Goal: Information Seeking & Learning: Check status

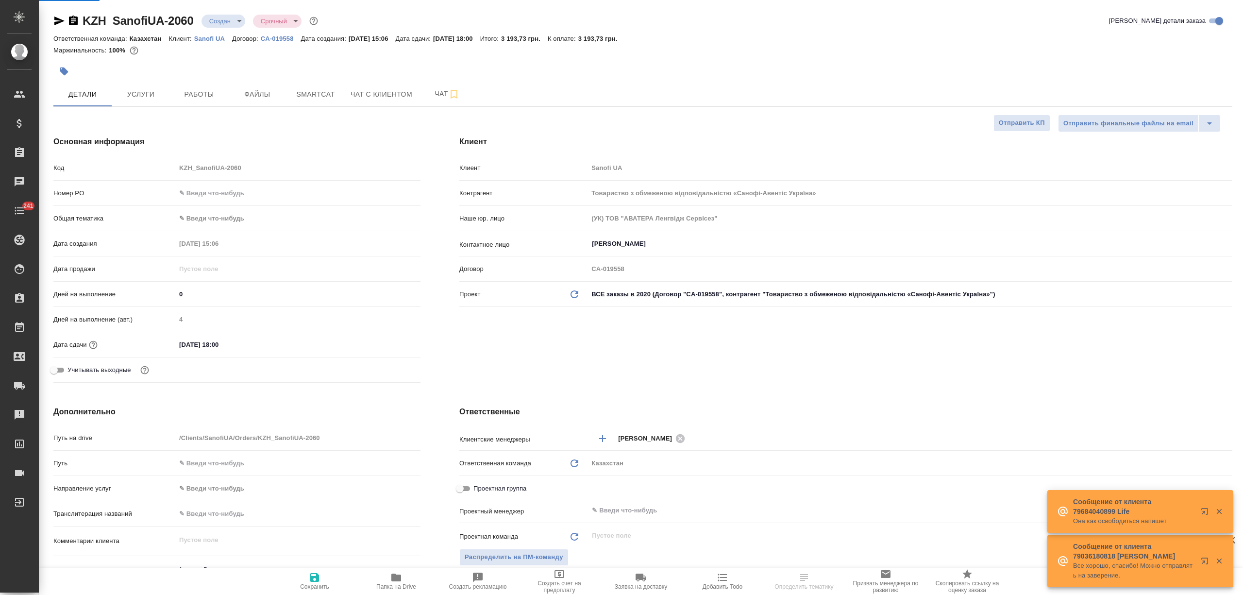
select select "RU"
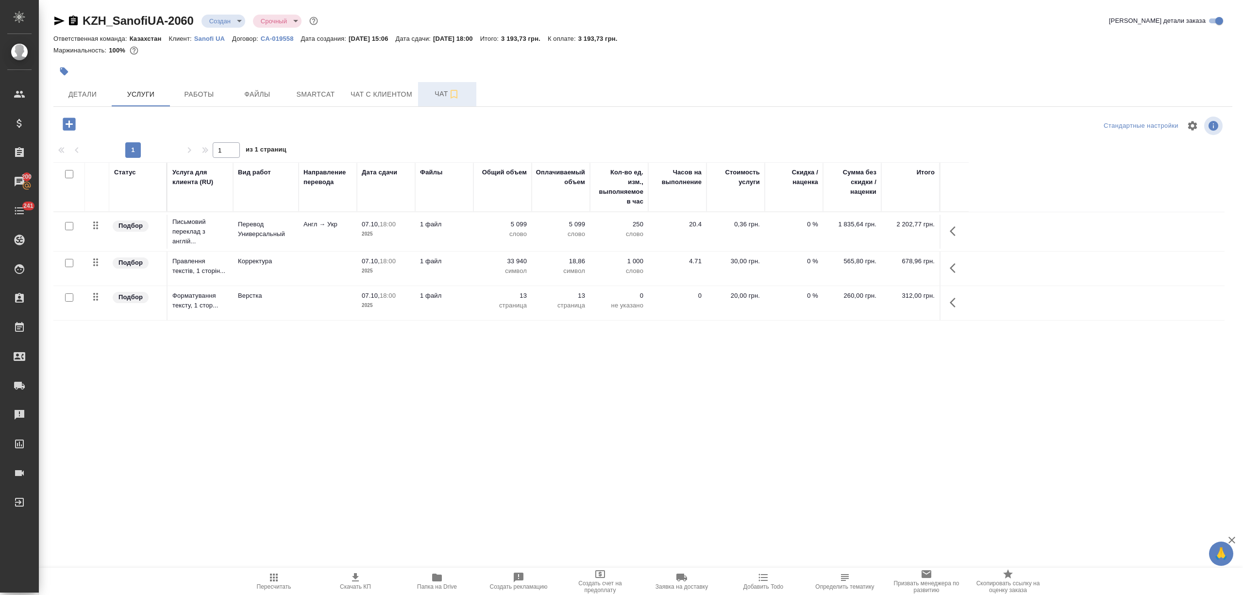
click at [424, 101] on button "Чат" at bounding box center [447, 94] width 58 height 24
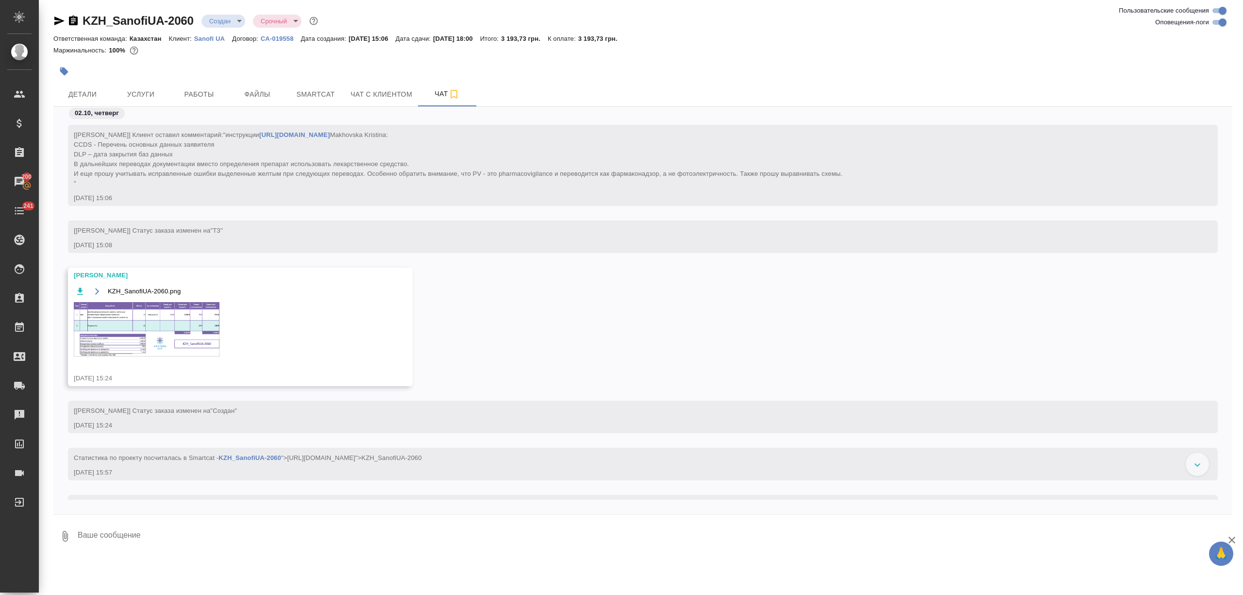
scroll to position [54, 0]
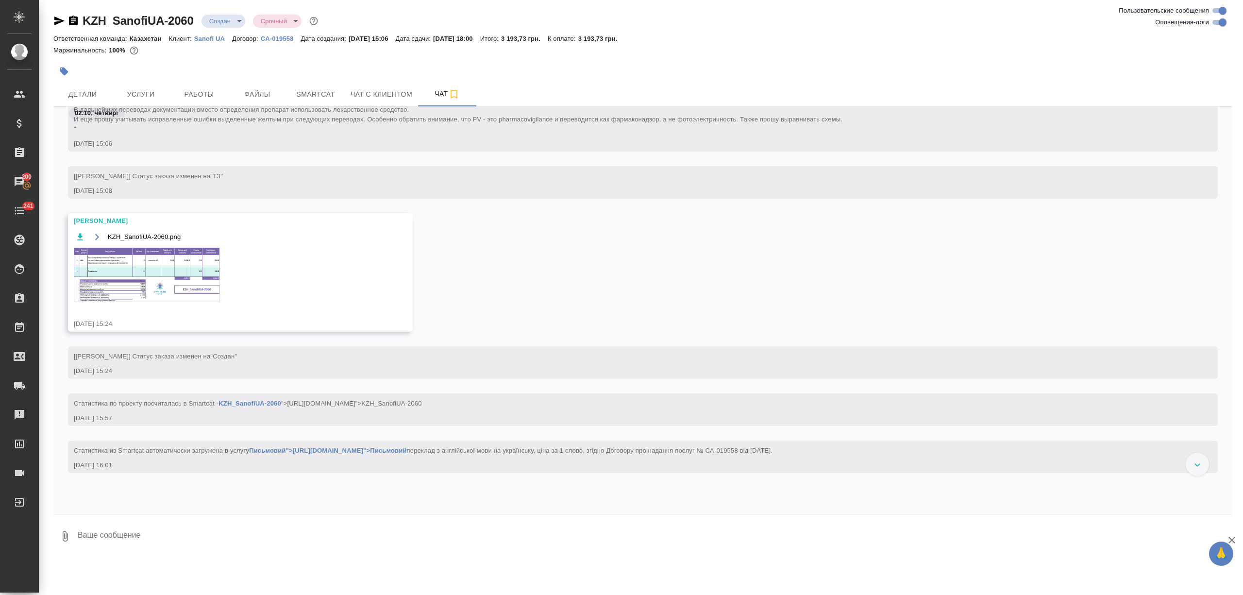
click at [150, 287] on img at bounding box center [147, 275] width 146 height 54
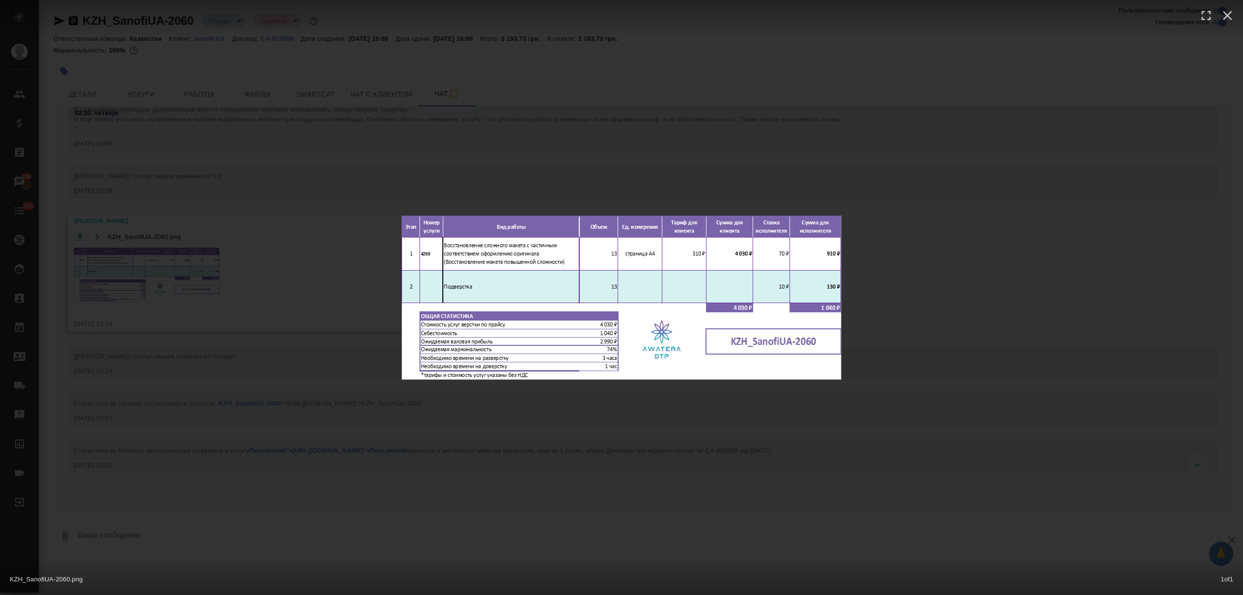
click at [397, 122] on div "KZH_SanofiUA-2060.png 1 of 1" at bounding box center [621, 297] width 1243 height 595
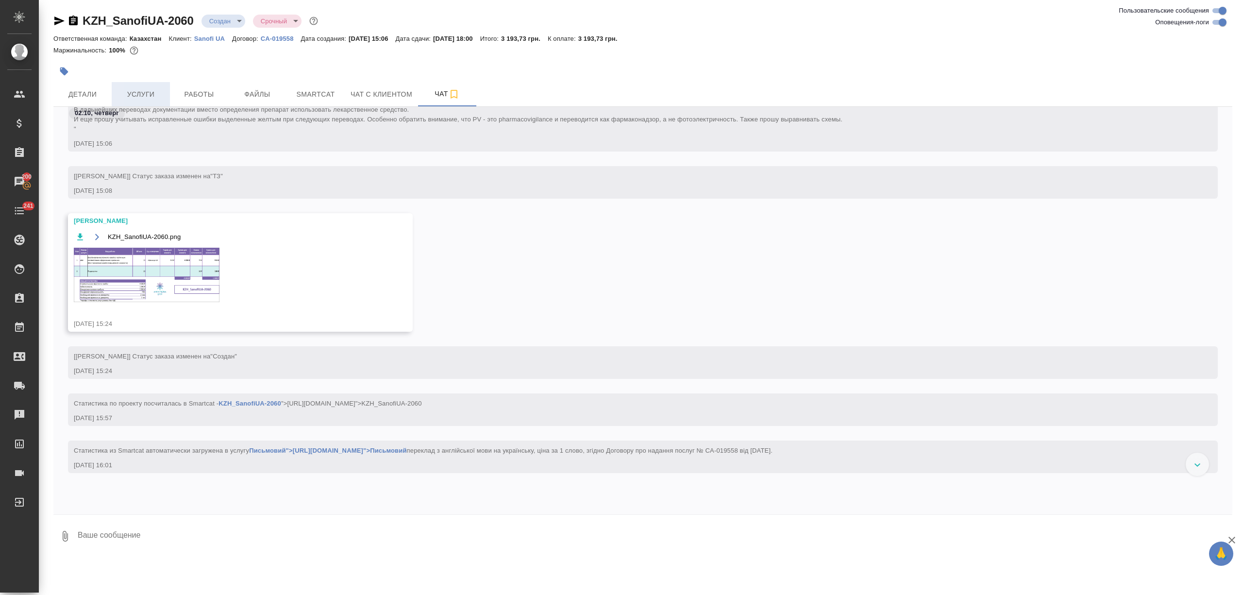
click at [162, 85] on button "Услуги" at bounding box center [141, 94] width 58 height 24
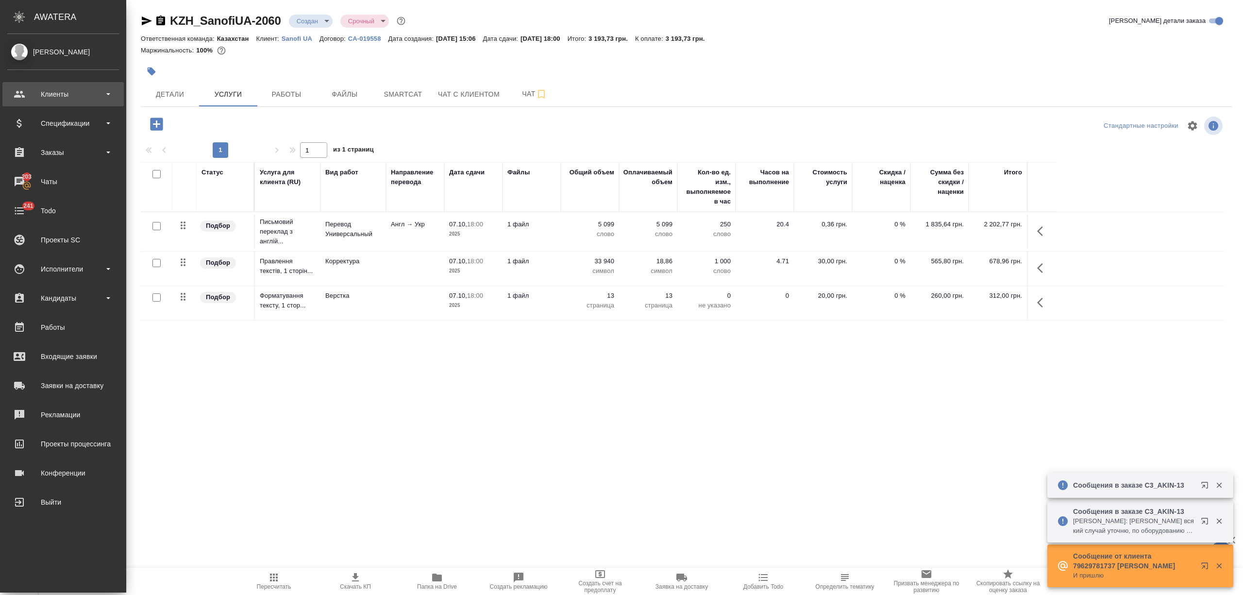
click at [31, 101] on div "Клиенты" at bounding box center [63, 94] width 112 height 15
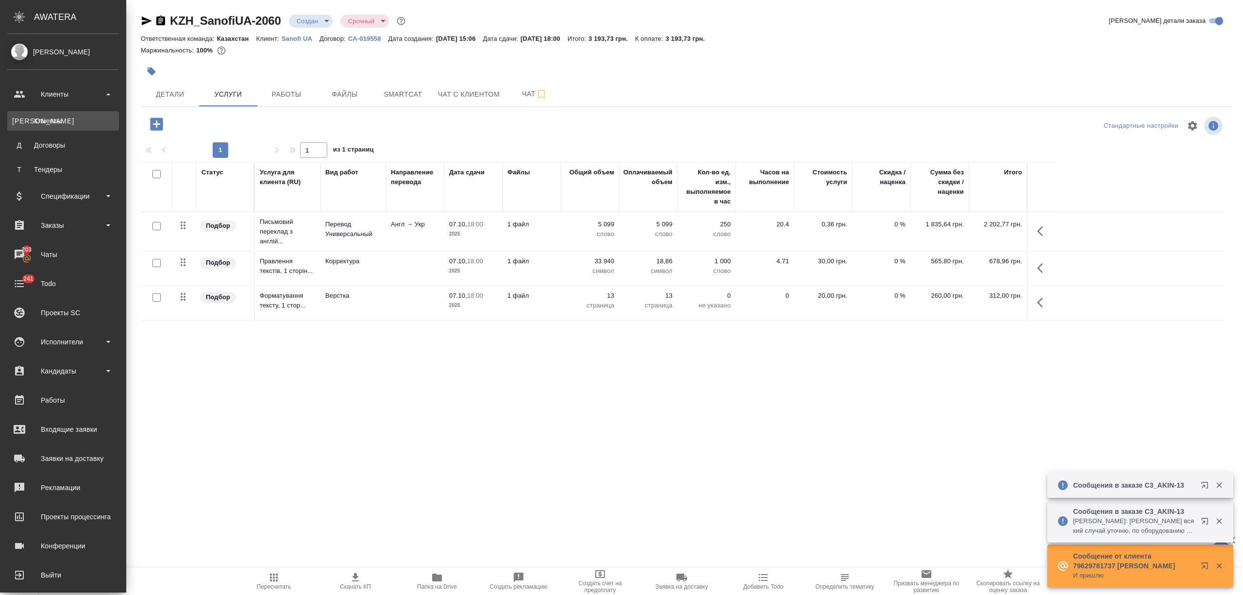
click at [48, 121] on div "Клиенты" at bounding box center [63, 121] width 102 height 10
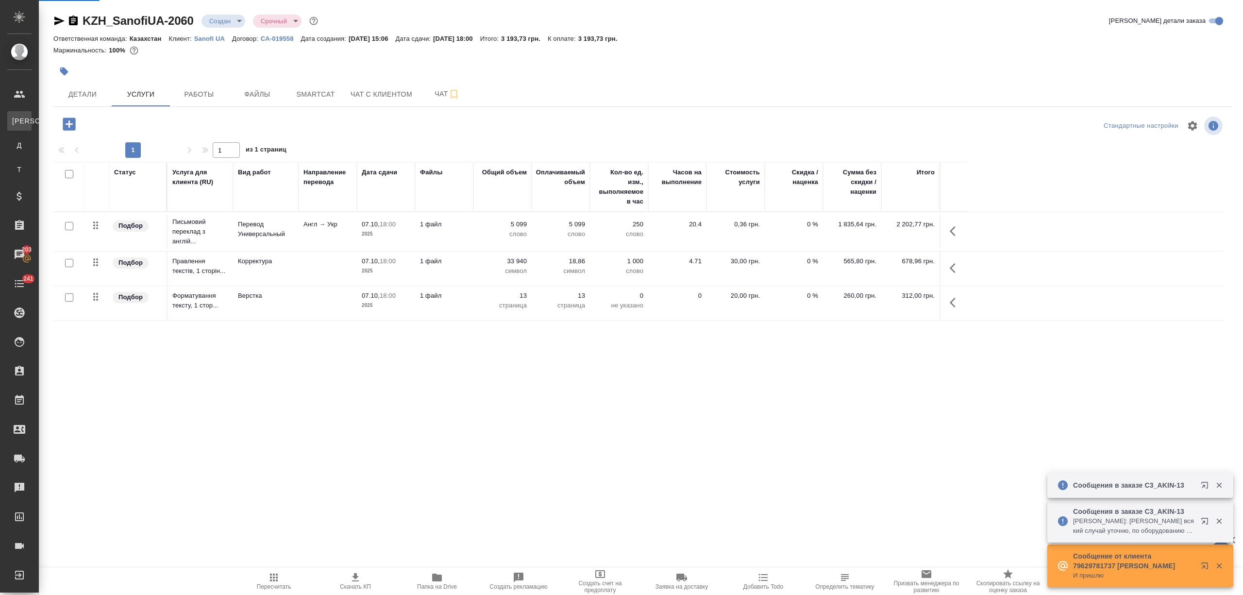
select select "RU"
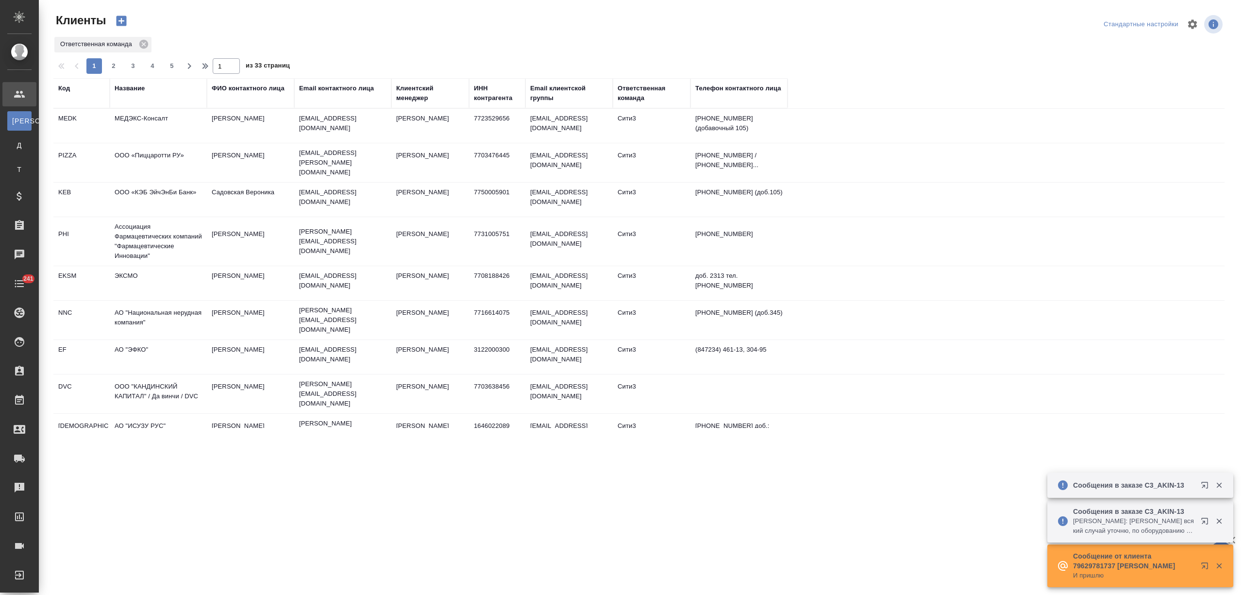
click at [136, 88] on div "Название" at bounding box center [130, 89] width 30 height 10
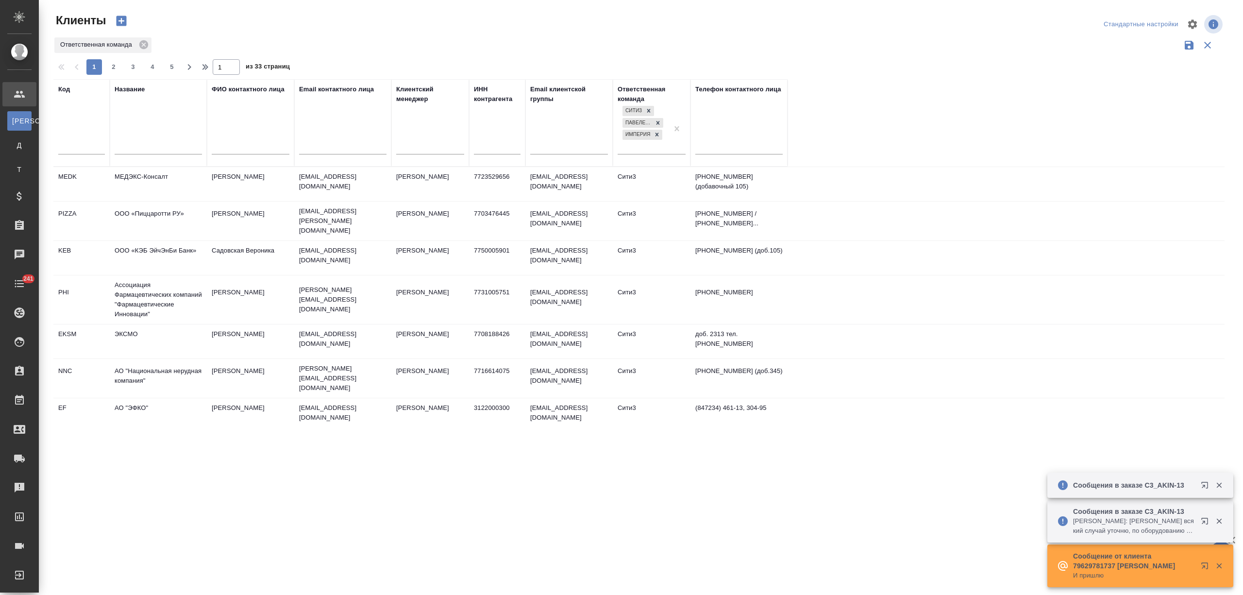
click at [128, 147] on input "text" at bounding box center [158, 148] width 87 height 12
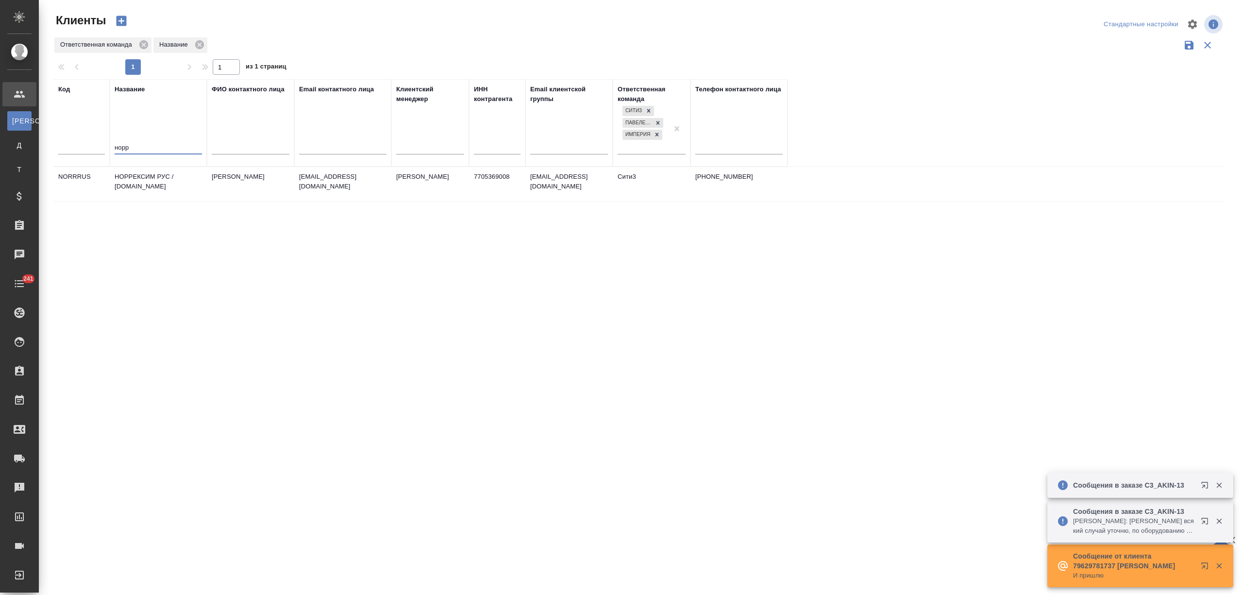
click at [142, 179] on td "НОРРЕКСИМ РУС / norrexim.ru" at bounding box center [158, 184] width 97 height 34
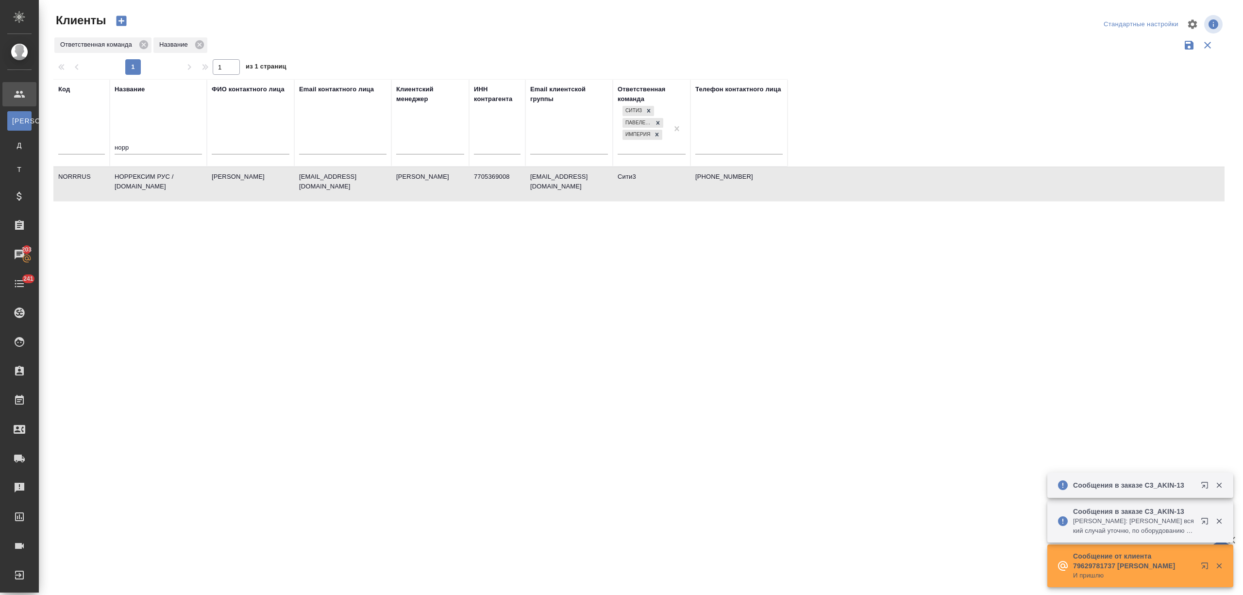
click at [142, 179] on td "НОРРЕКСИМ РУС / norrexim.ru" at bounding box center [158, 184] width 97 height 34
drag, startPoint x: 113, startPoint y: 154, endPoint x: 97, endPoint y: 154, distance: 16.0
click at [97, 154] on tr "Код Название норр ФИО контактного лица Email контактного лица Клиентский менедж…" at bounding box center [420, 122] width 734 height 87
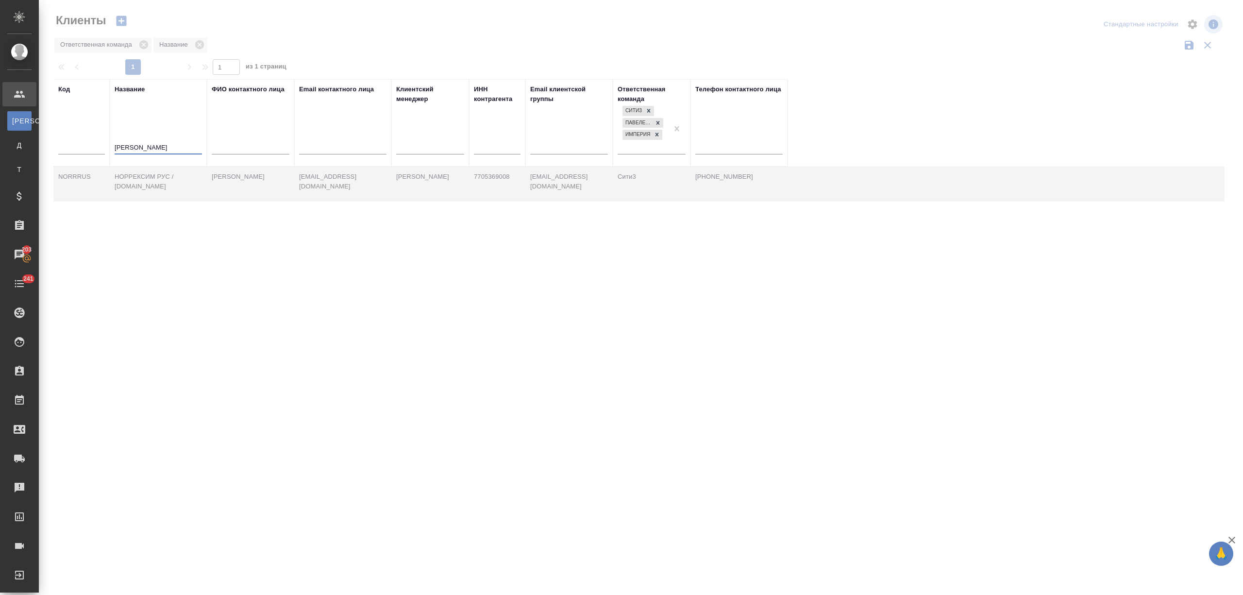
type input "алиса"
drag, startPoint x: 144, startPoint y: 146, endPoint x: 94, endPoint y: 144, distance: 50.0
click at [94, 144] on tr "Код Название алиса ФИО контактного лица Email контактного лица Клиентский менед…" at bounding box center [420, 122] width 734 height 87
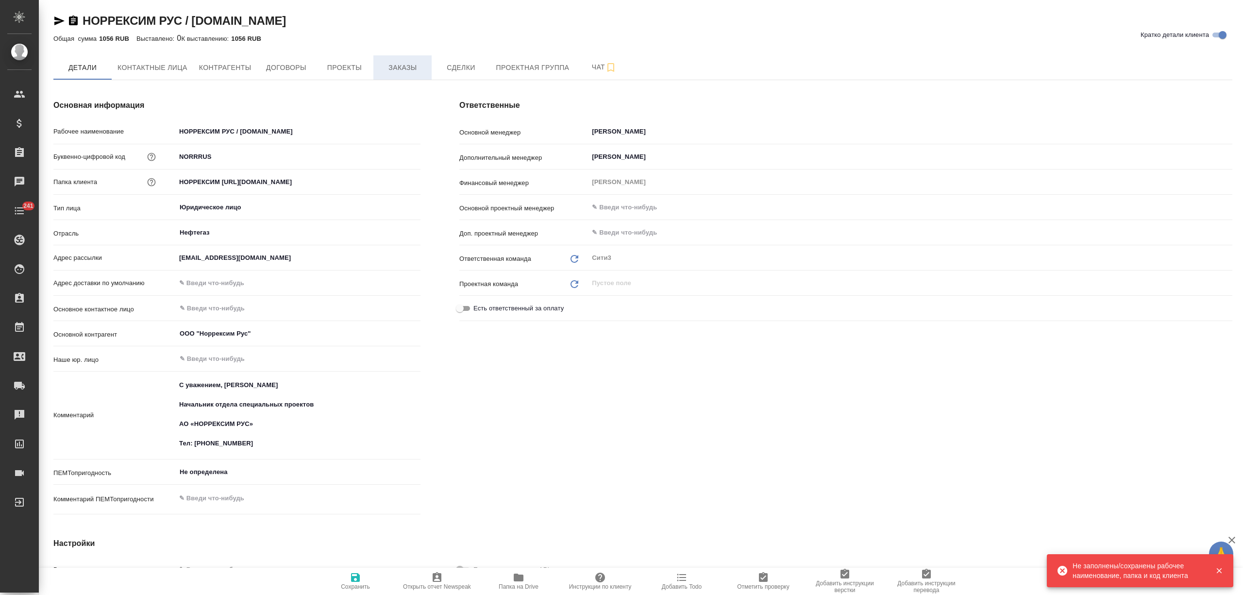
click at [403, 68] on span "Заказы" at bounding box center [402, 68] width 47 height 12
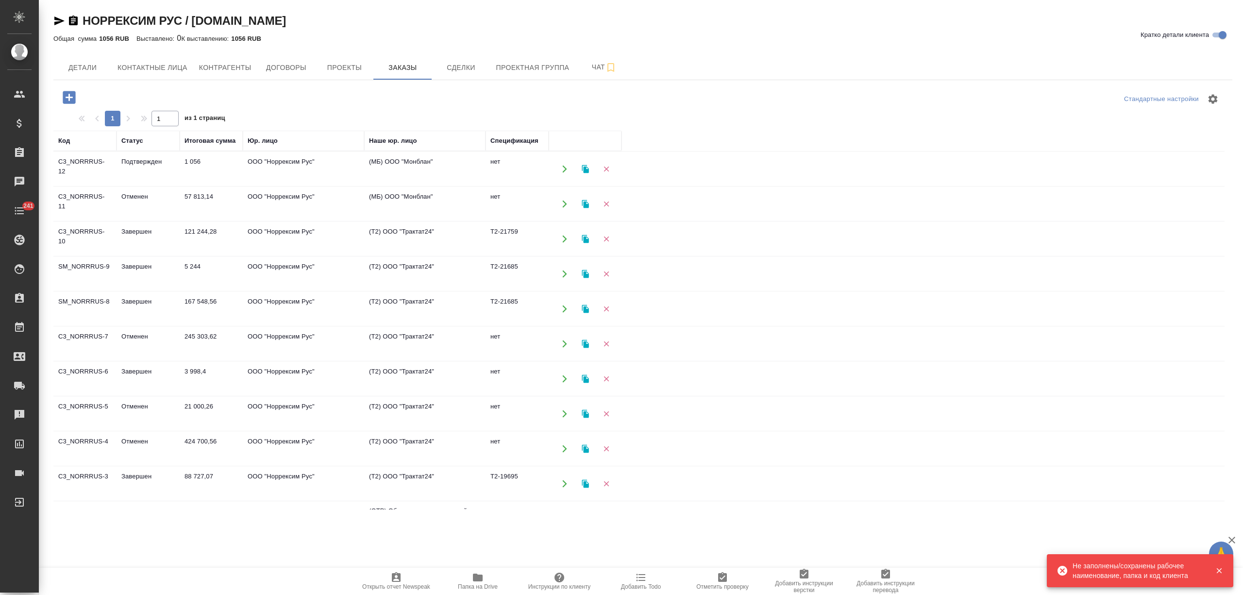
click at [164, 241] on td "Завершен" at bounding box center [148, 239] width 63 height 34
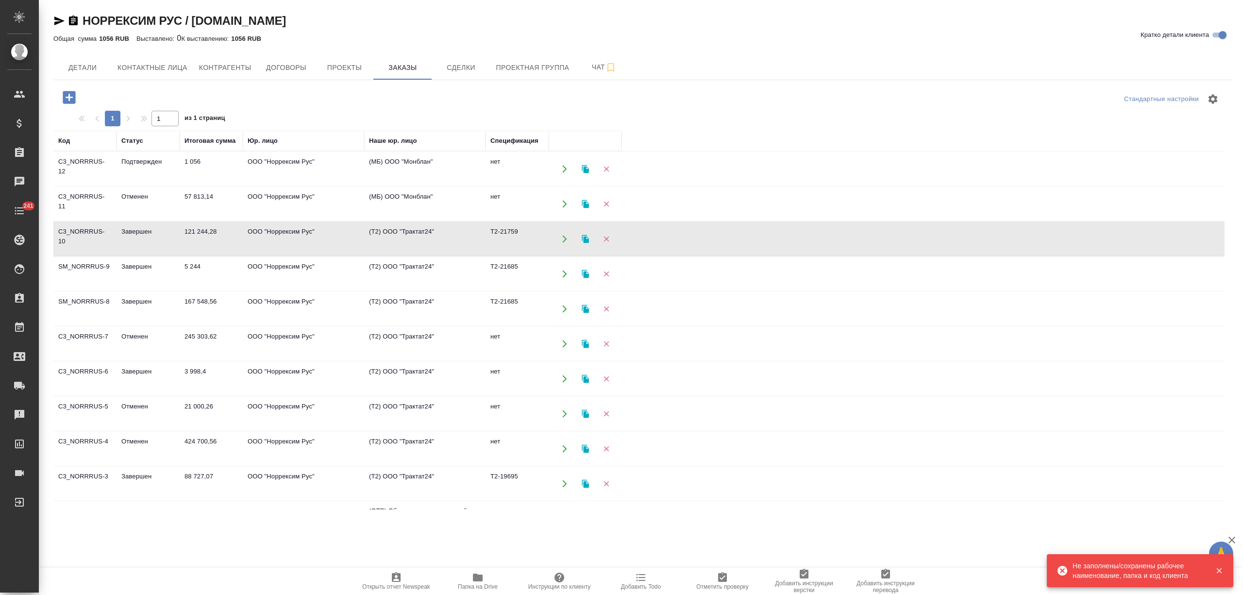
click at [164, 241] on td "Завершен" at bounding box center [148, 239] width 63 height 34
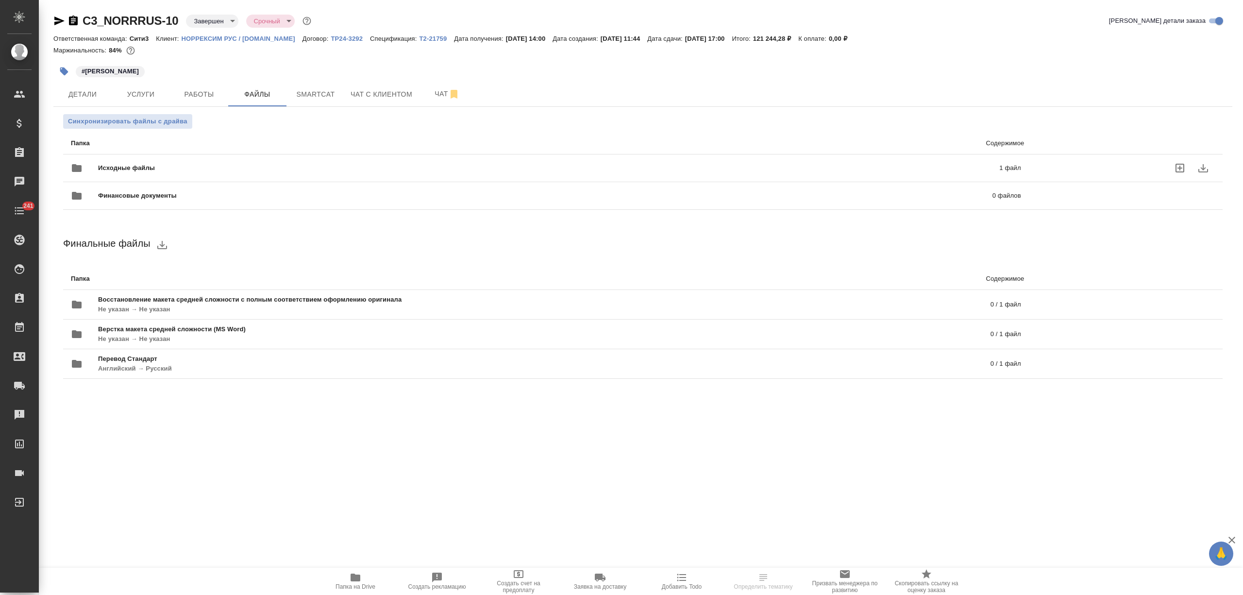
click at [208, 173] on span "Исходные файлы" at bounding box center [337, 168] width 479 height 10
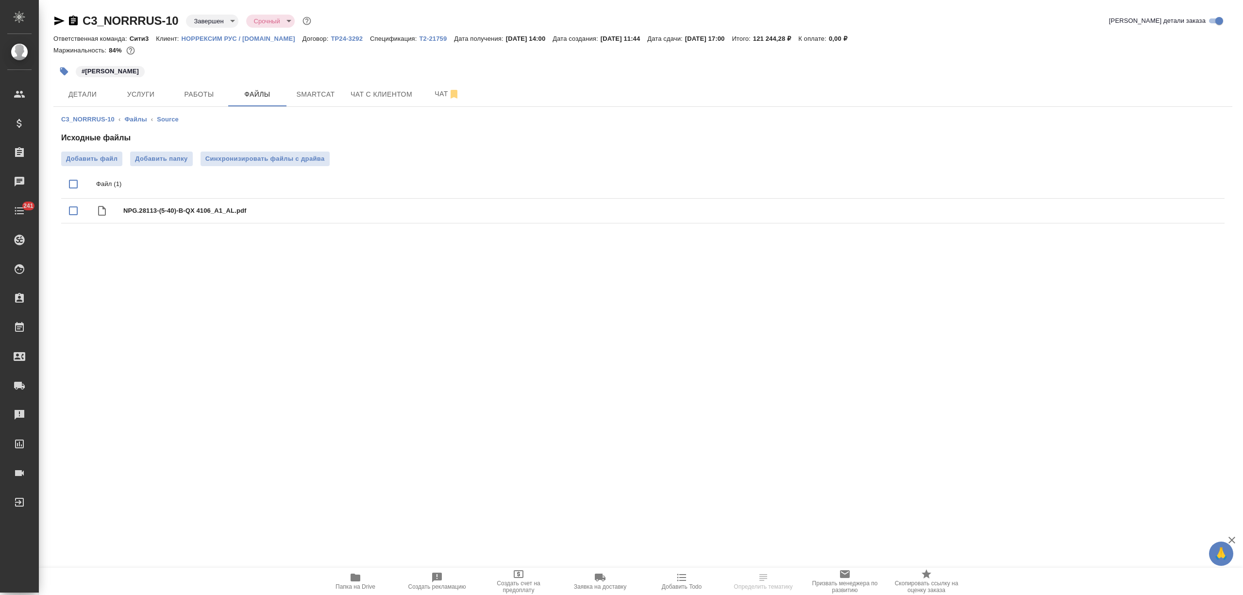
click at [366, 577] on span "Папка на Drive" at bounding box center [355, 580] width 70 height 18
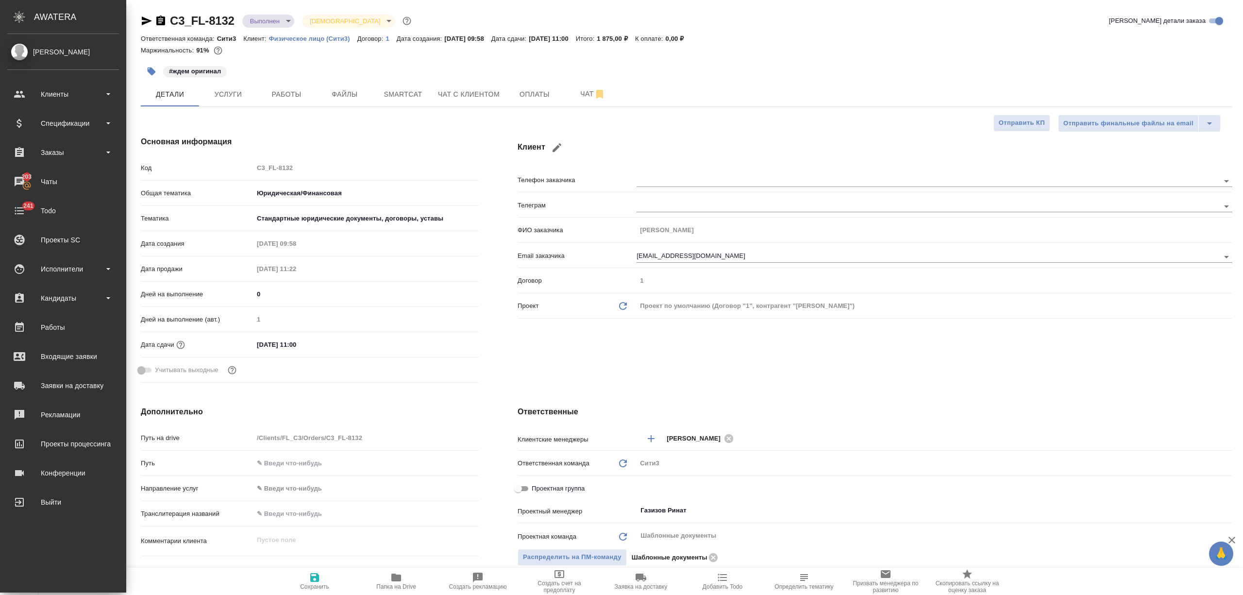
select select "RU"
click at [64, 98] on div "Клиенты" at bounding box center [63, 94] width 112 height 15
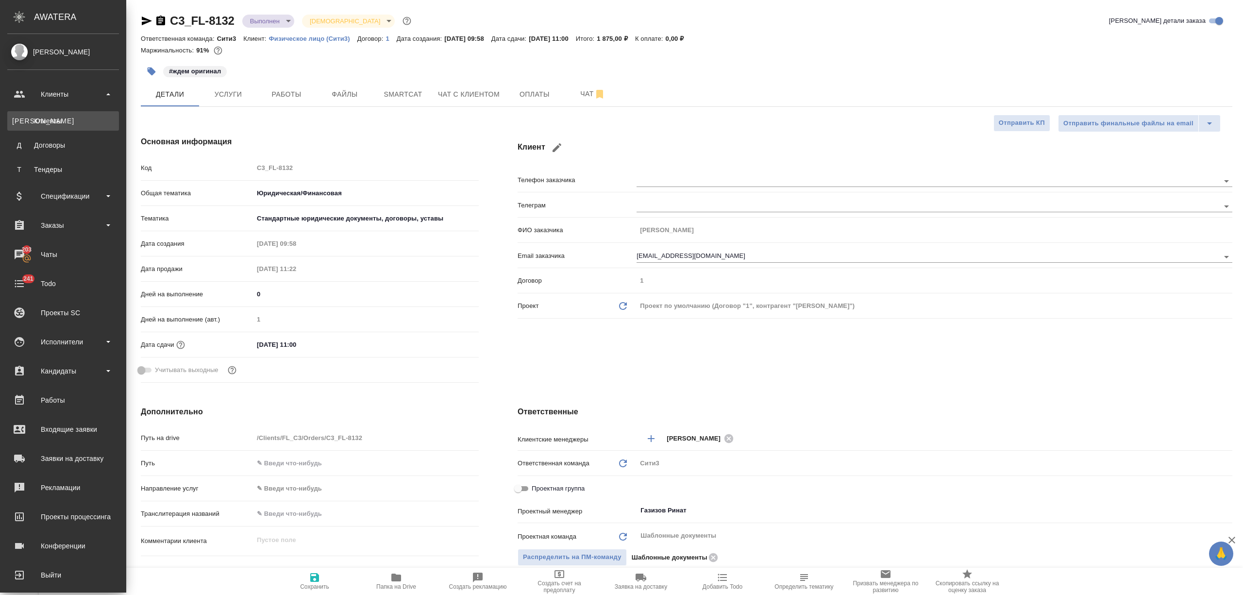
click at [53, 118] on div "Клиенты" at bounding box center [63, 121] width 102 height 10
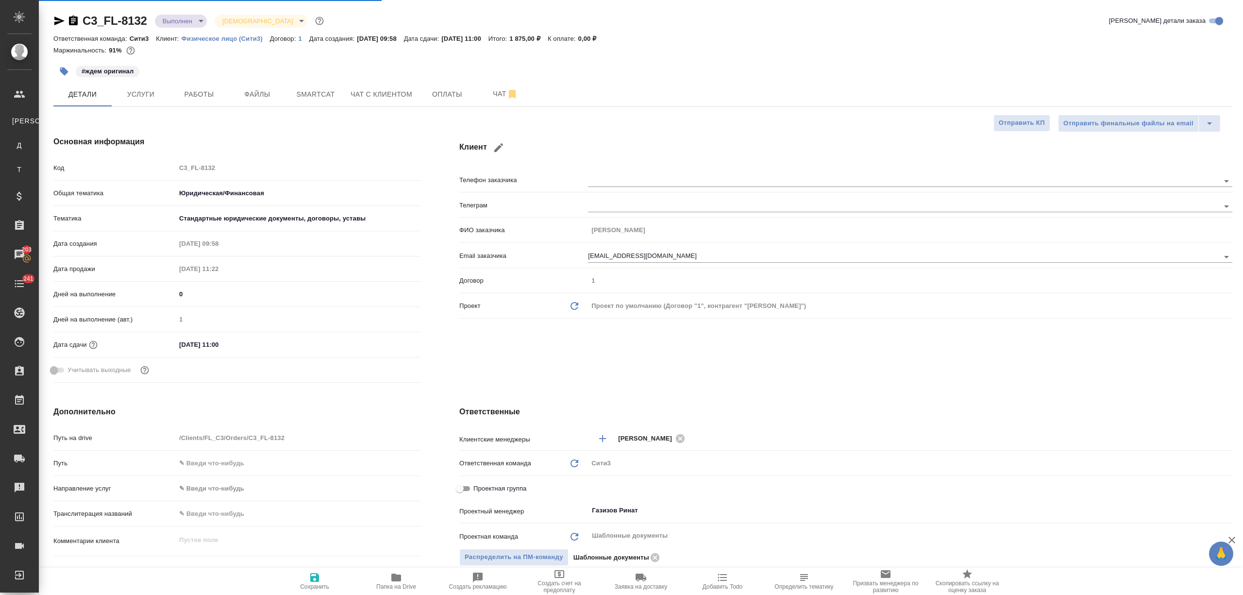
select select "RU"
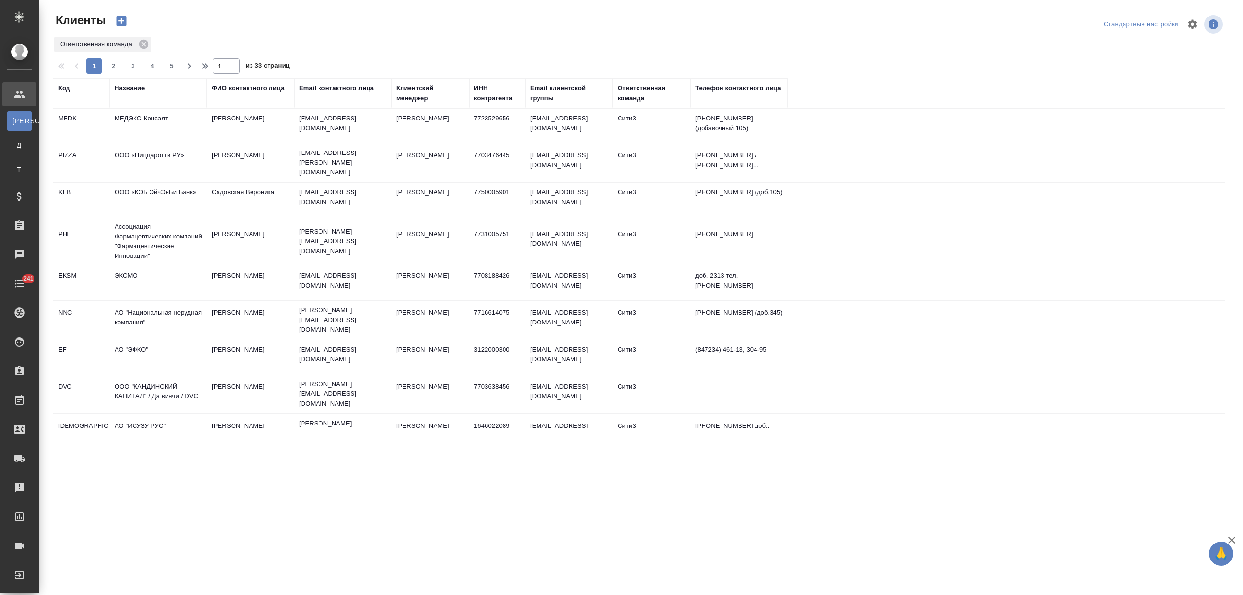
click at [125, 84] on div "Название" at bounding box center [130, 89] width 30 height 10
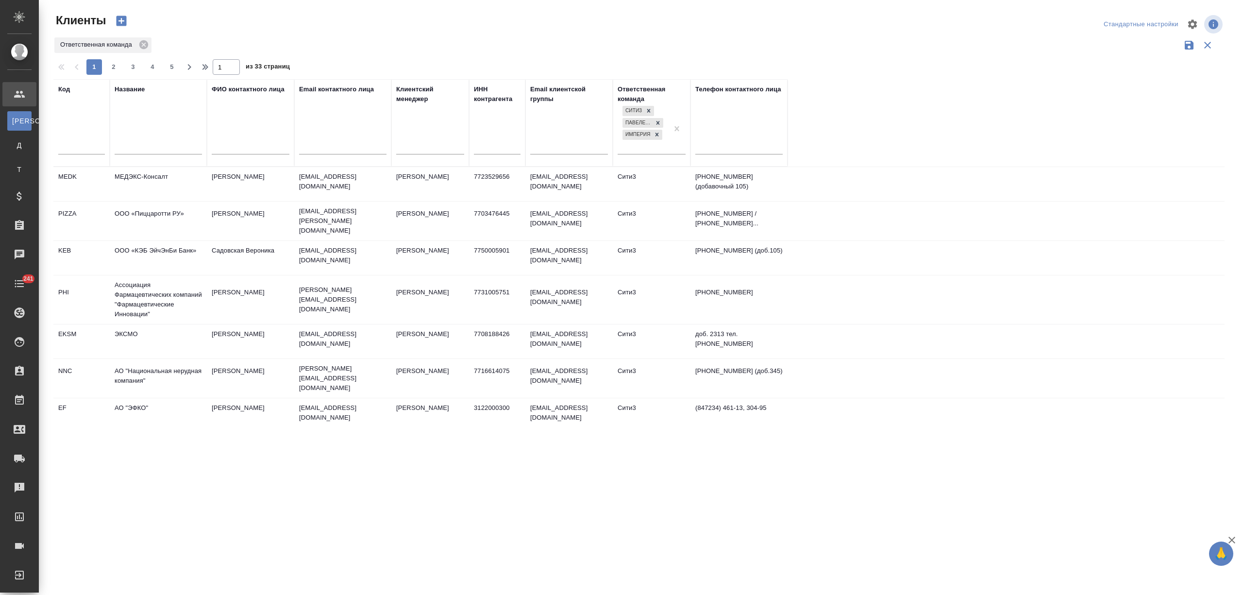
click at [134, 141] on div at bounding box center [158, 149] width 87 height 24
click at [160, 146] on input "text" at bounding box center [158, 148] width 87 height 12
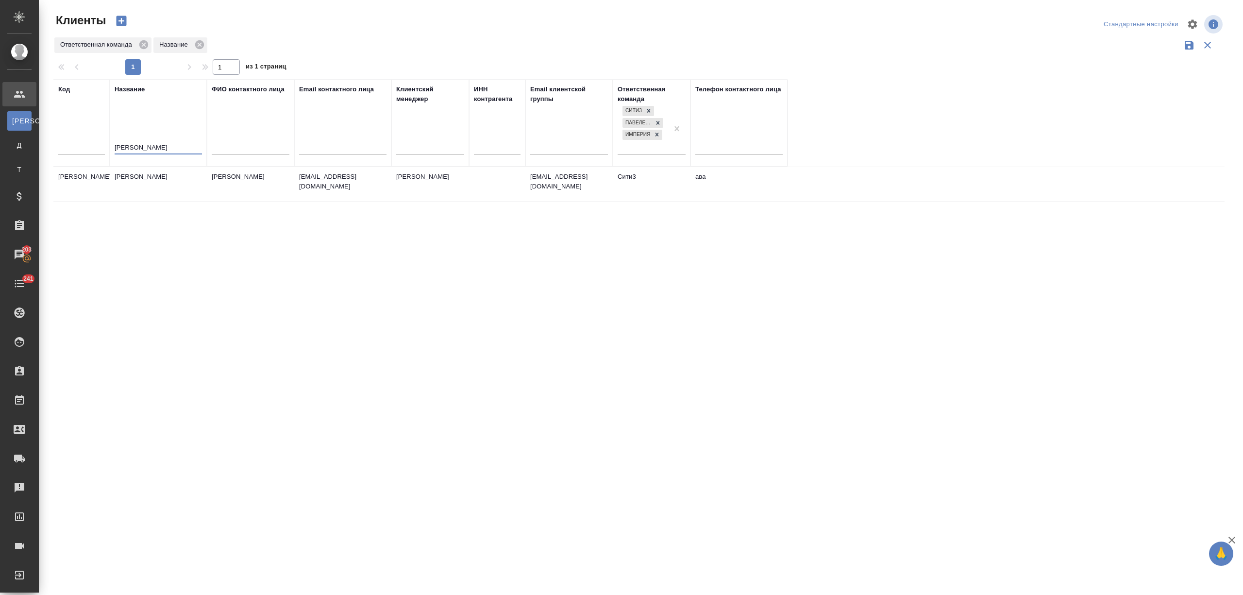
click at [152, 185] on td "[PERSON_NAME]" at bounding box center [158, 184] width 97 height 34
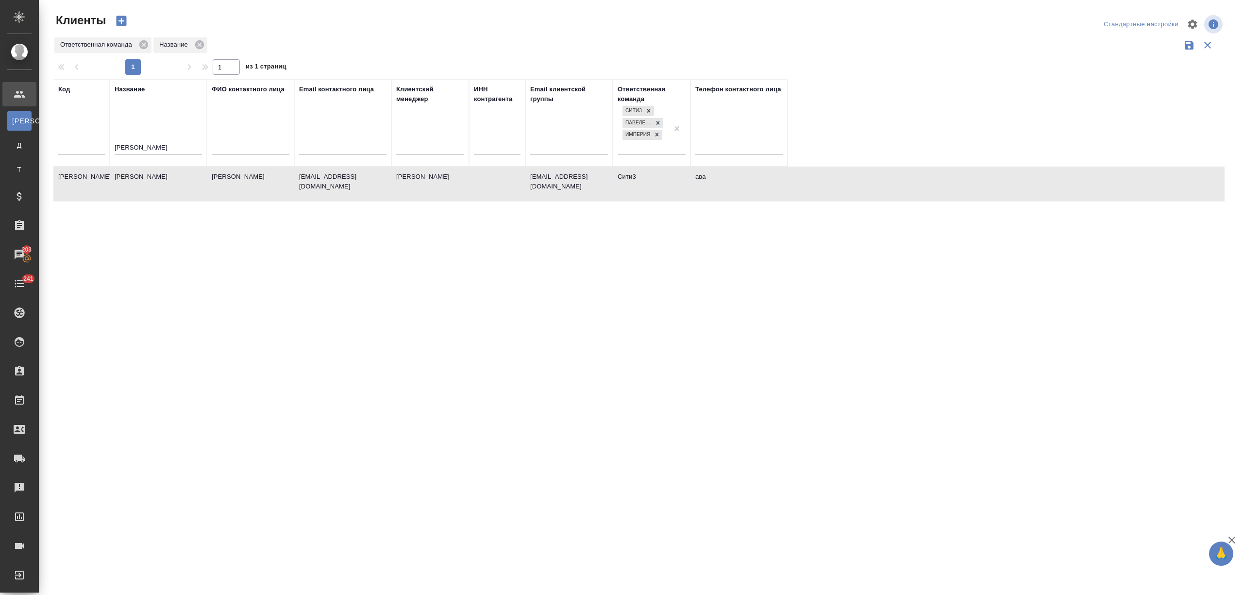
click at [152, 185] on td "[PERSON_NAME]" at bounding box center [158, 184] width 97 height 34
drag, startPoint x: 164, startPoint y: 149, endPoint x: 98, endPoint y: 149, distance: 66.0
click at [99, 149] on tr "Код Название алиса ФИО контактного лица Email контактного лица Клиентский менед…" at bounding box center [420, 122] width 734 height 87
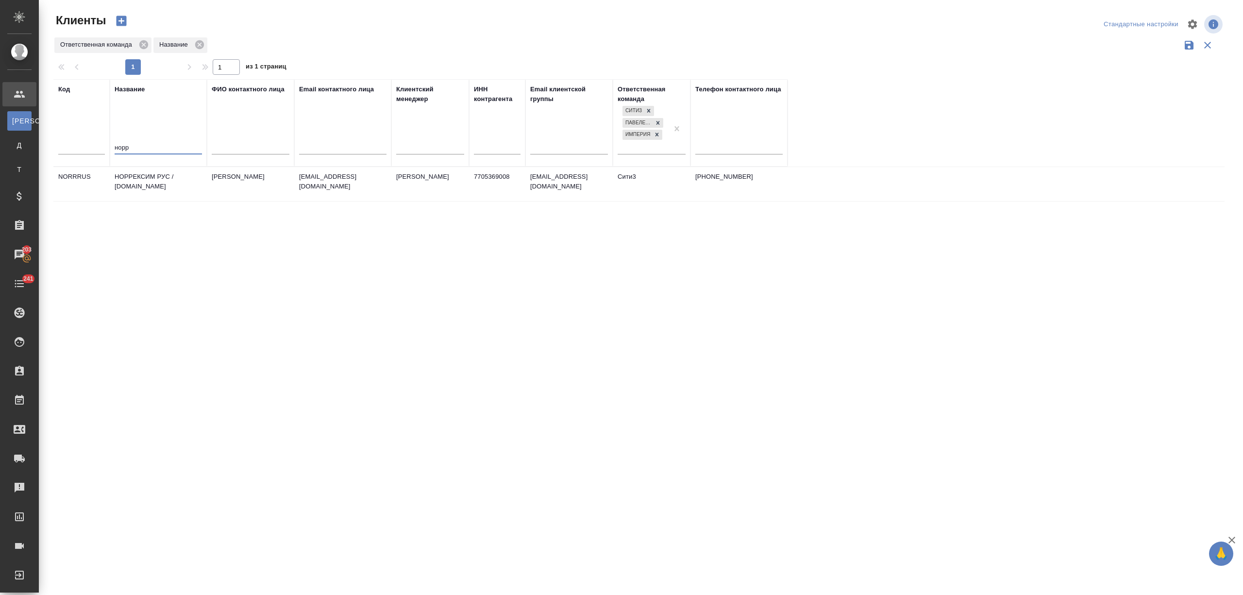
type input "норр"
click at [151, 177] on td "НОРРЕКСИМ РУС / norrexim.ru" at bounding box center [158, 184] width 97 height 34
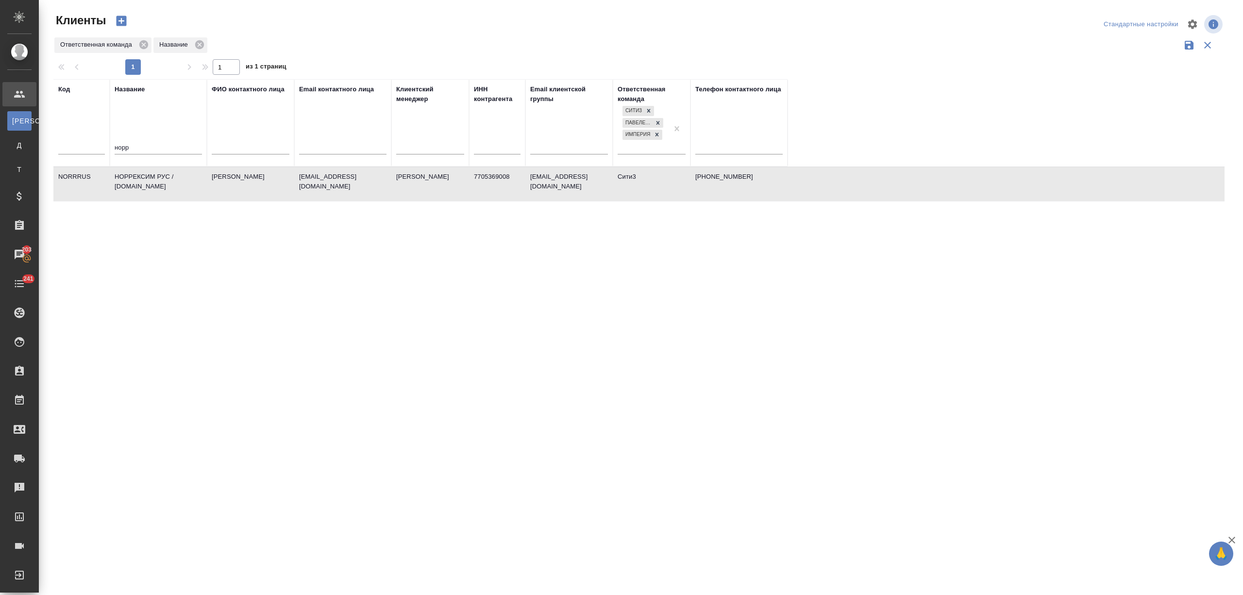
click at [151, 177] on td "НОРРЕКСИМ РУС / norrexim.ru" at bounding box center [158, 184] width 97 height 34
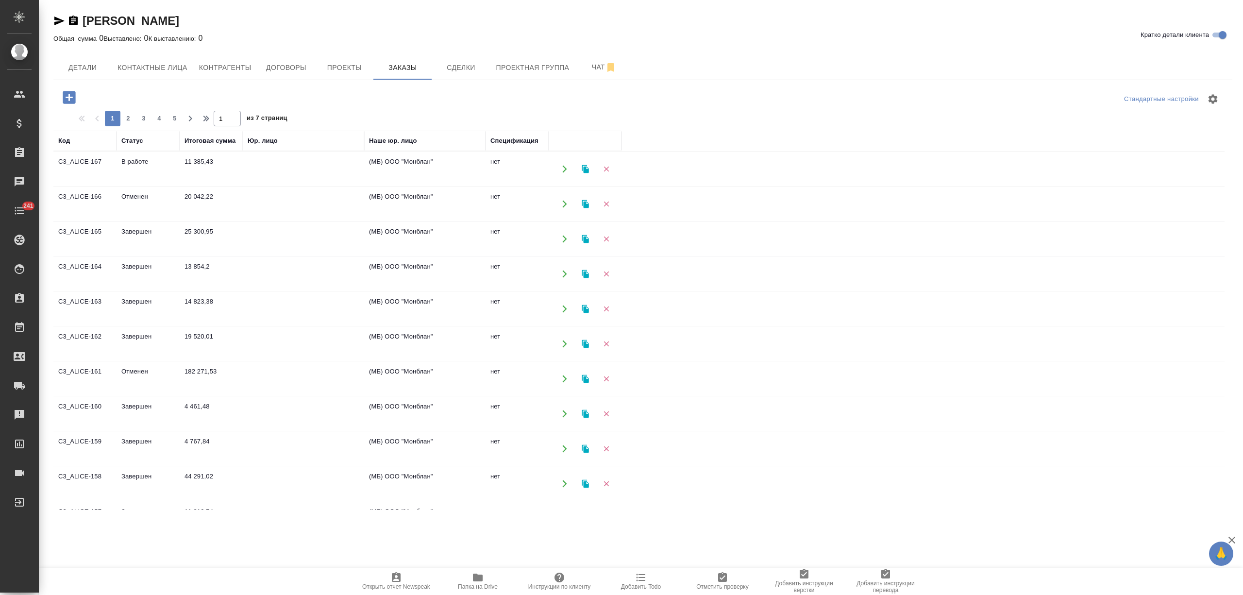
click at [195, 168] on td "11 385,43" at bounding box center [211, 169] width 63 height 34
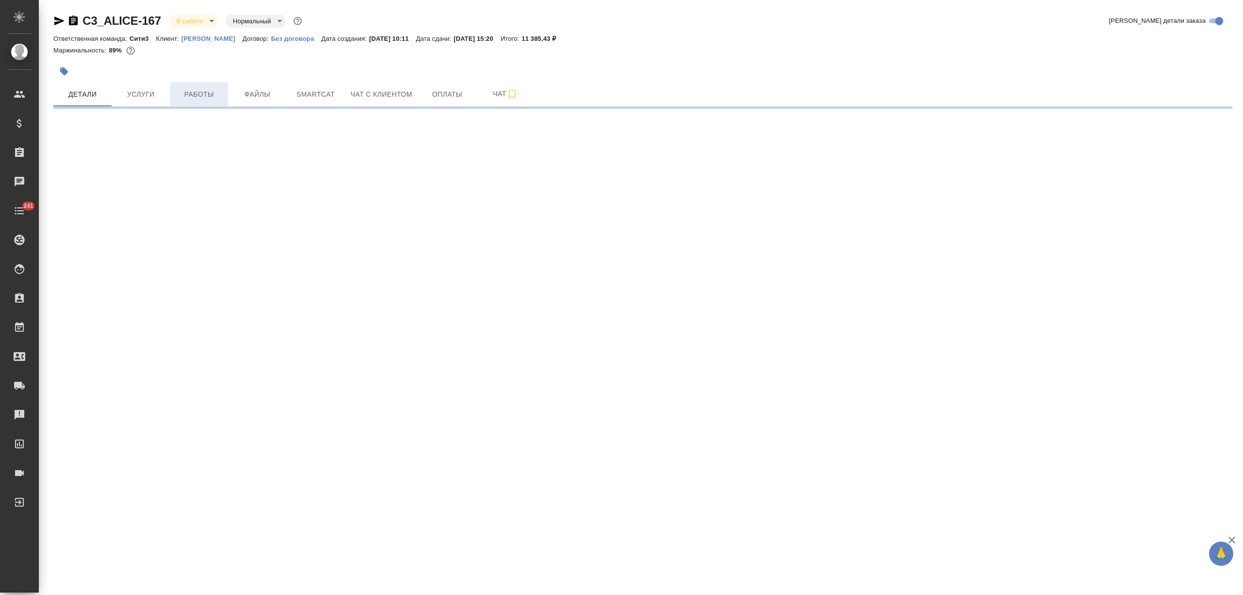
click at [187, 100] on span "Работы" at bounding box center [199, 94] width 47 height 12
select select "RU"
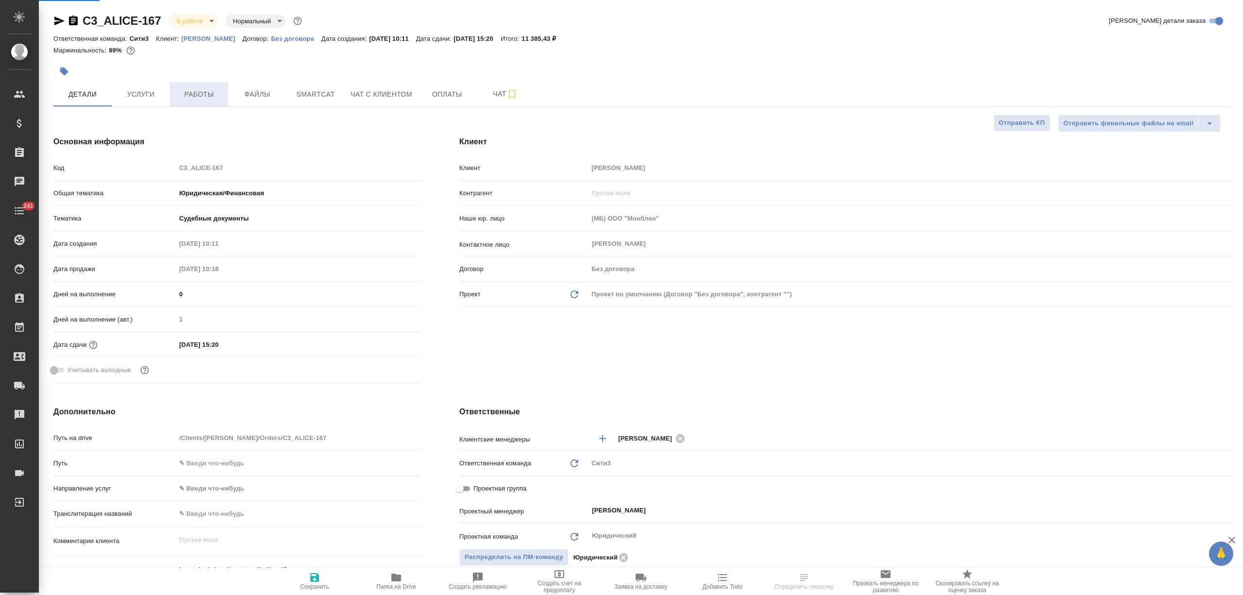
type textarea "x"
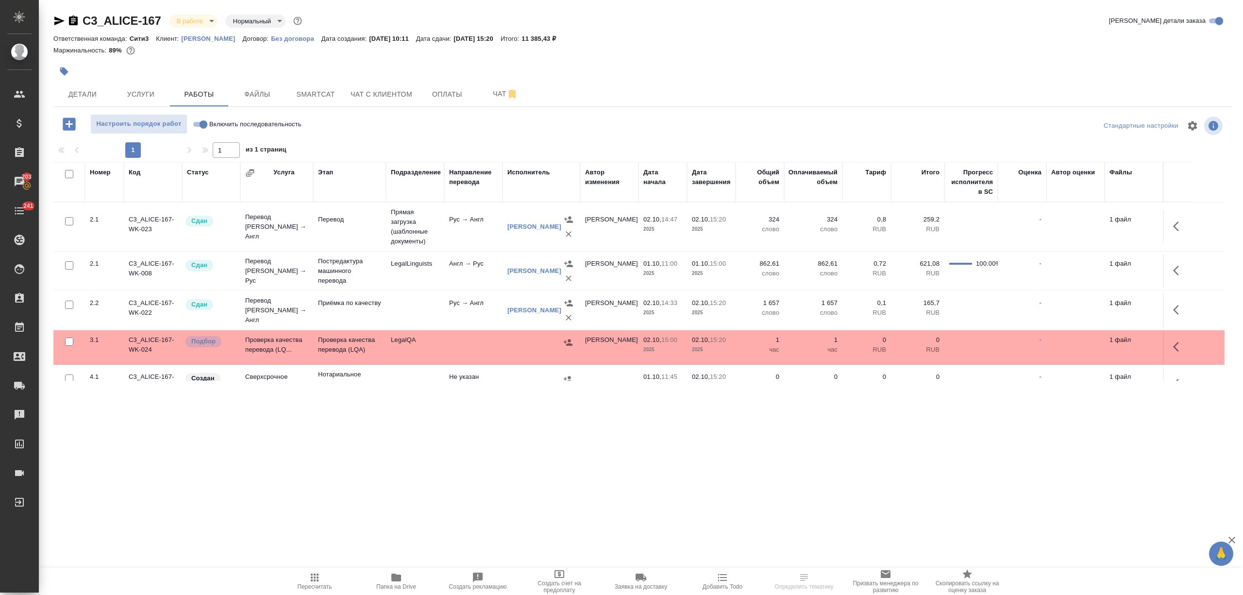
click at [58, 18] on icon "button" at bounding box center [59, 21] width 12 height 12
click at [148, 91] on span "Услуги" at bounding box center [140, 94] width 47 height 12
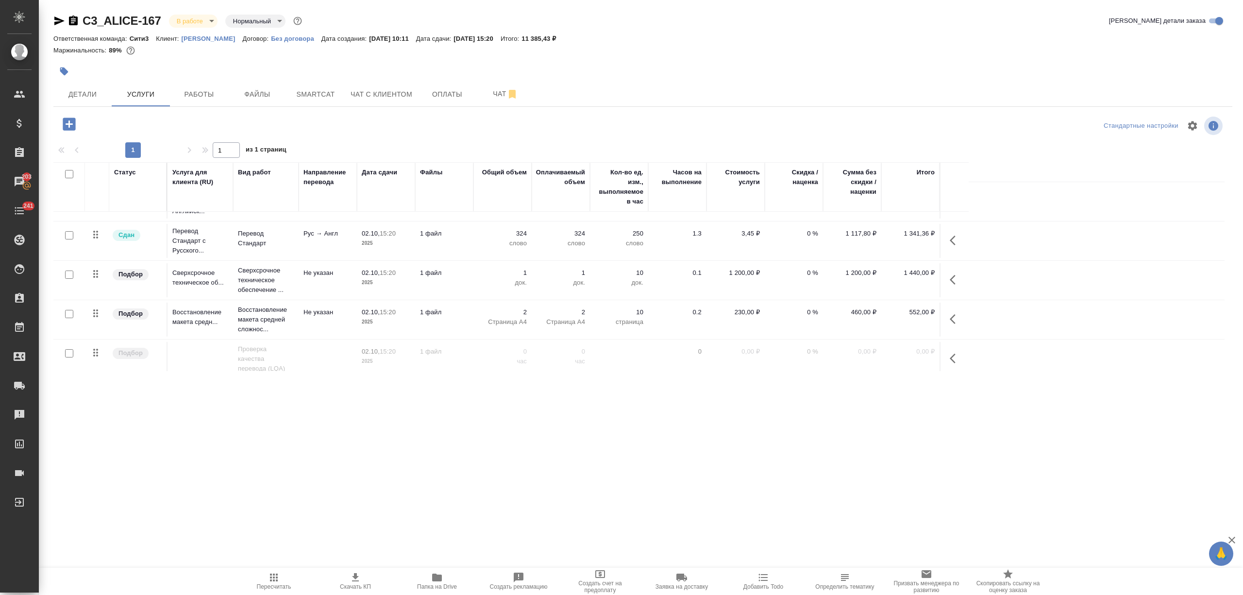
scroll to position [39, 0]
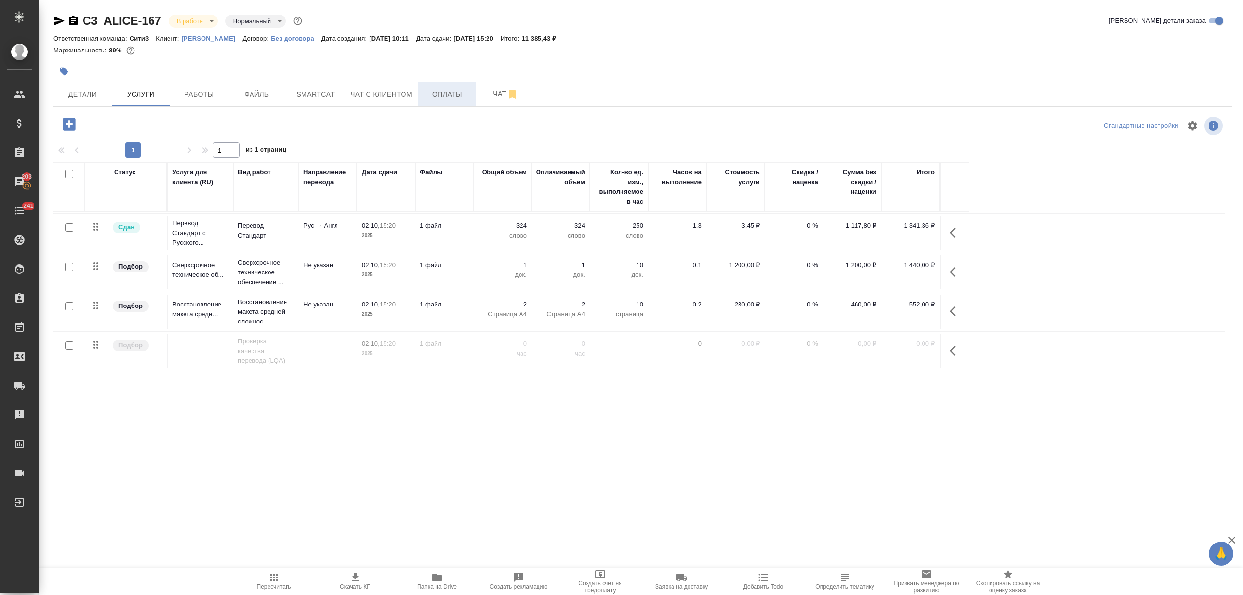
click at [451, 93] on span "Оплаты" at bounding box center [447, 94] width 47 height 12
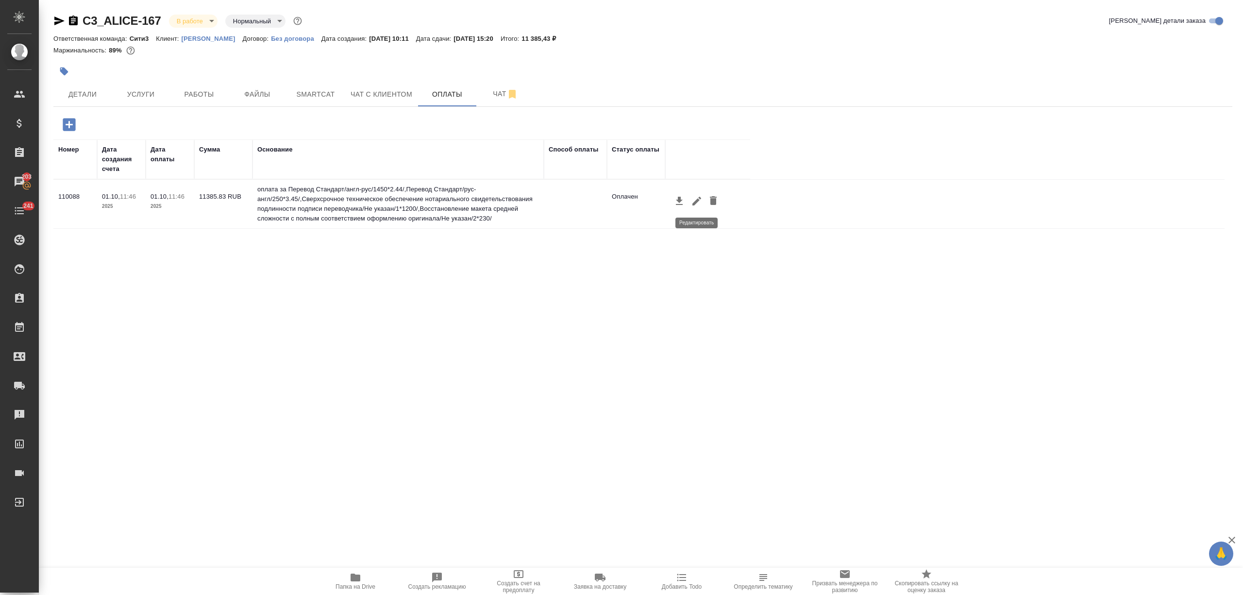
click at [692, 204] on icon "button" at bounding box center [696, 201] width 9 height 9
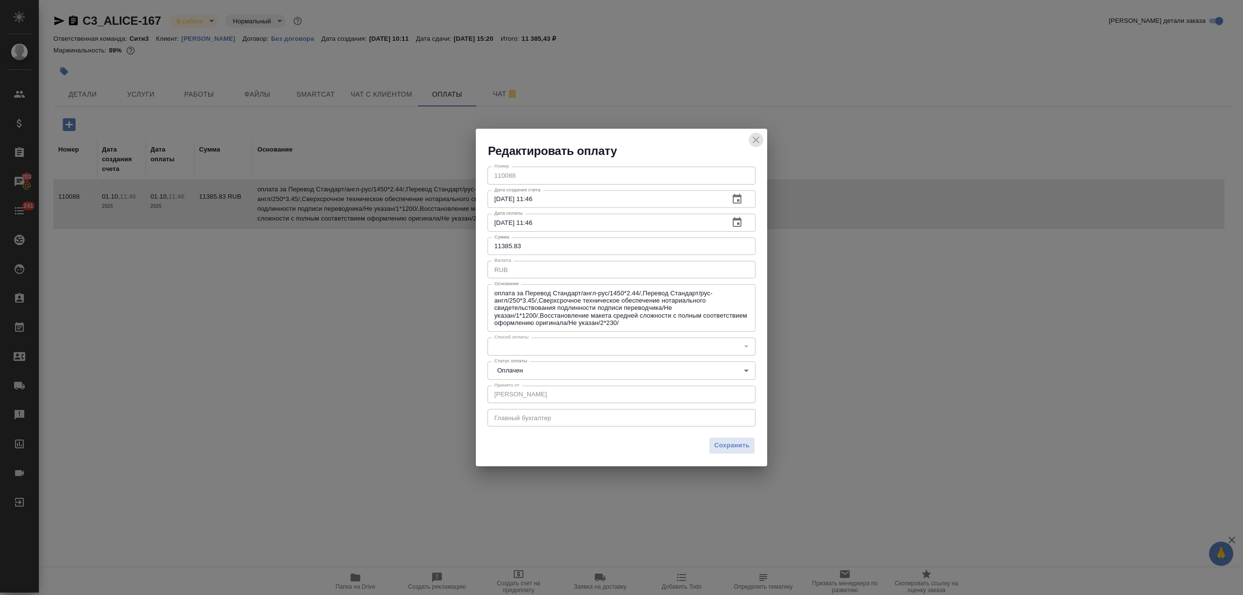
click at [755, 138] on icon "close" at bounding box center [756, 140] width 12 height 12
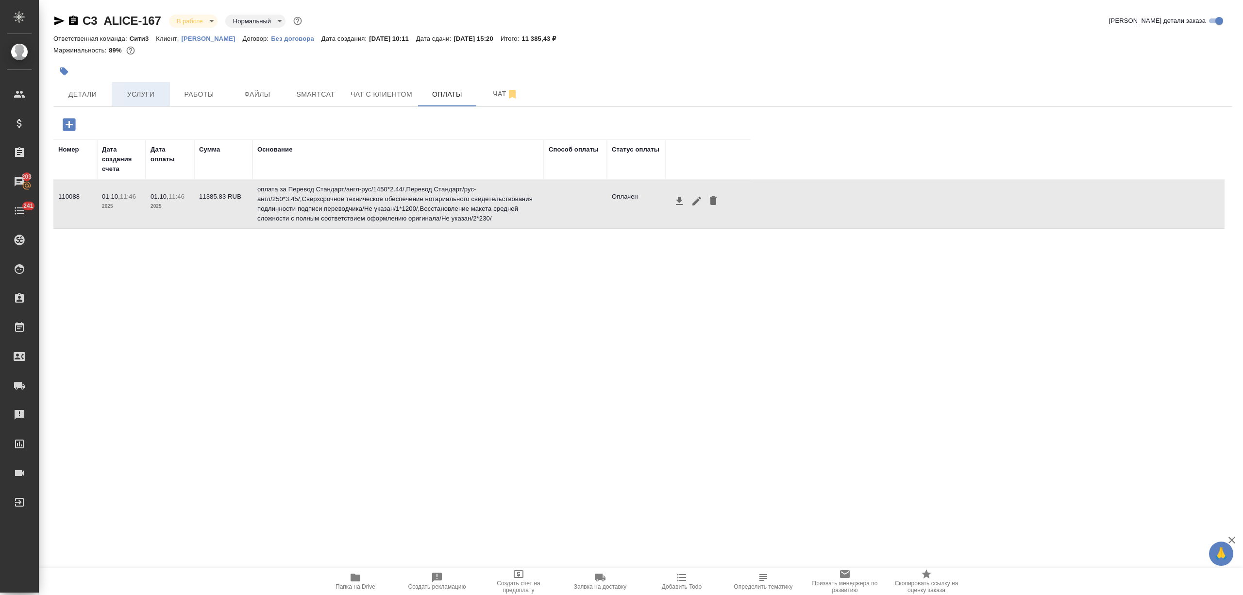
click at [142, 87] on button "Услуги" at bounding box center [141, 94] width 58 height 24
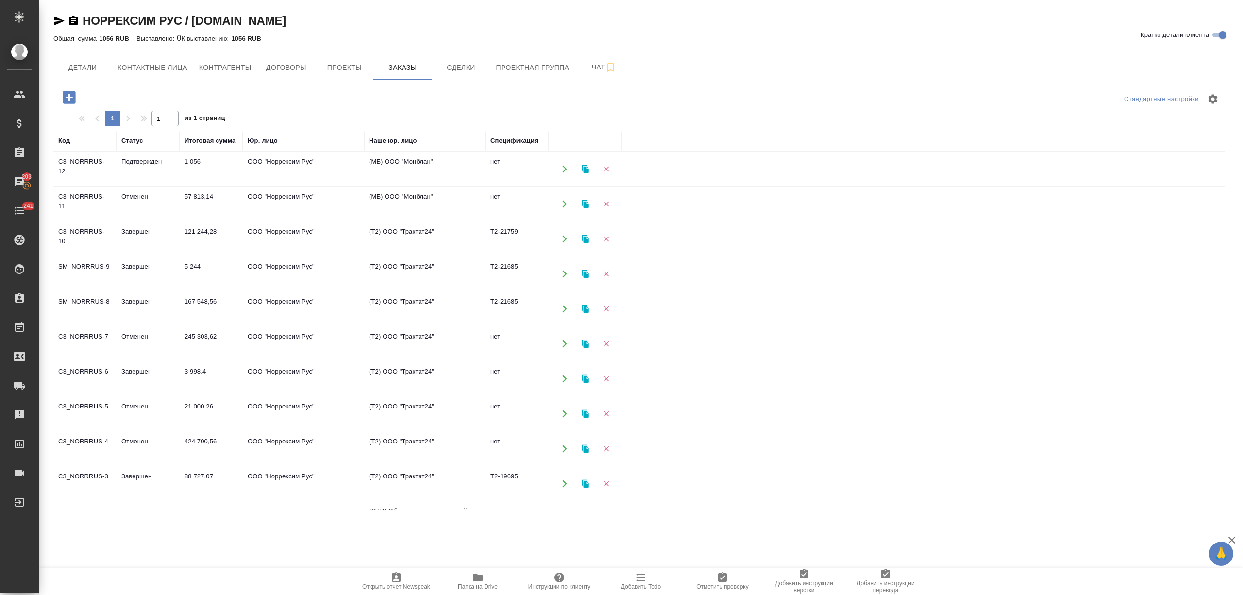
click at [199, 241] on td "121 244,28" at bounding box center [211, 239] width 63 height 34
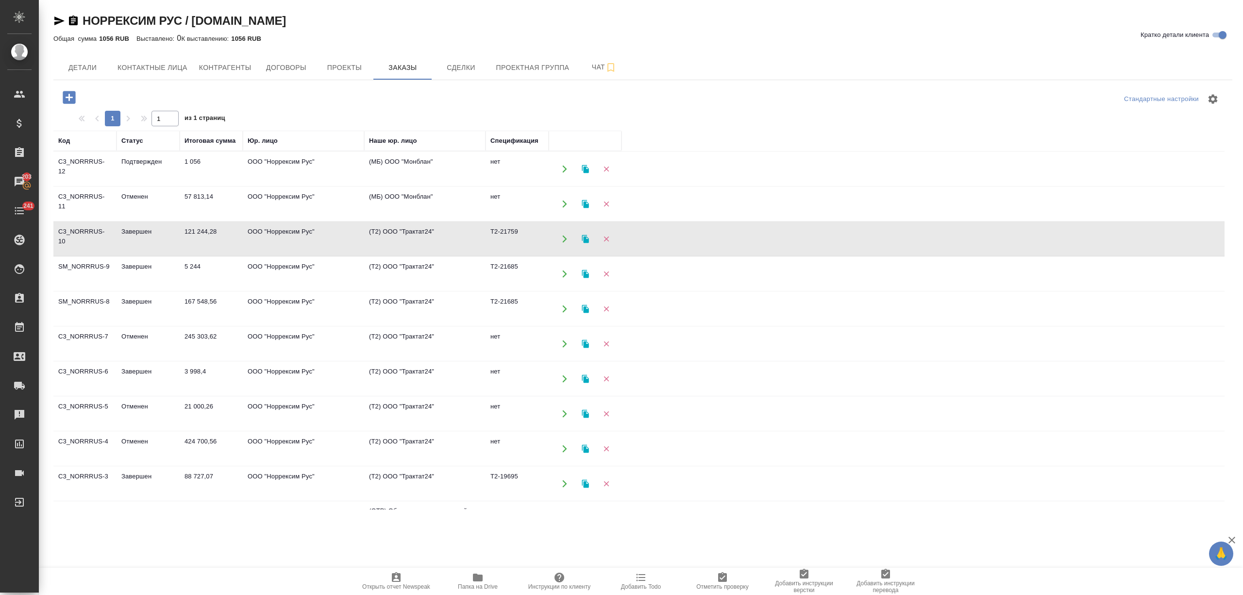
click at [199, 241] on td "121 244,28" at bounding box center [211, 239] width 63 height 34
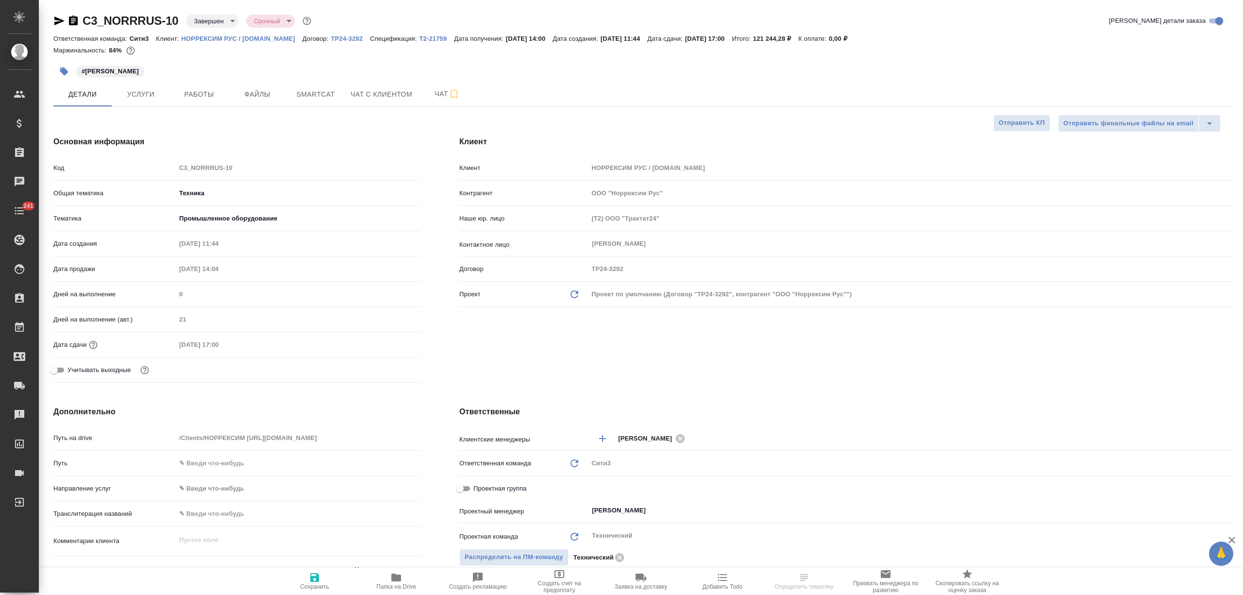
select select "RU"
click at [439, 96] on span "Чат" at bounding box center [447, 94] width 47 height 12
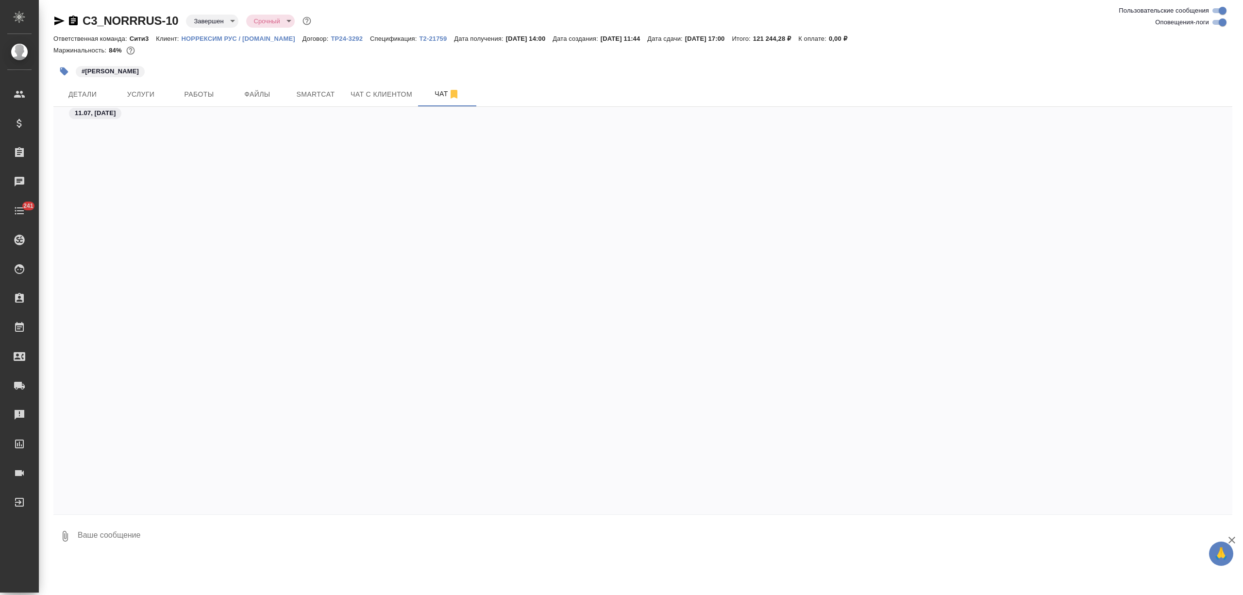
scroll to position [17814, 0]
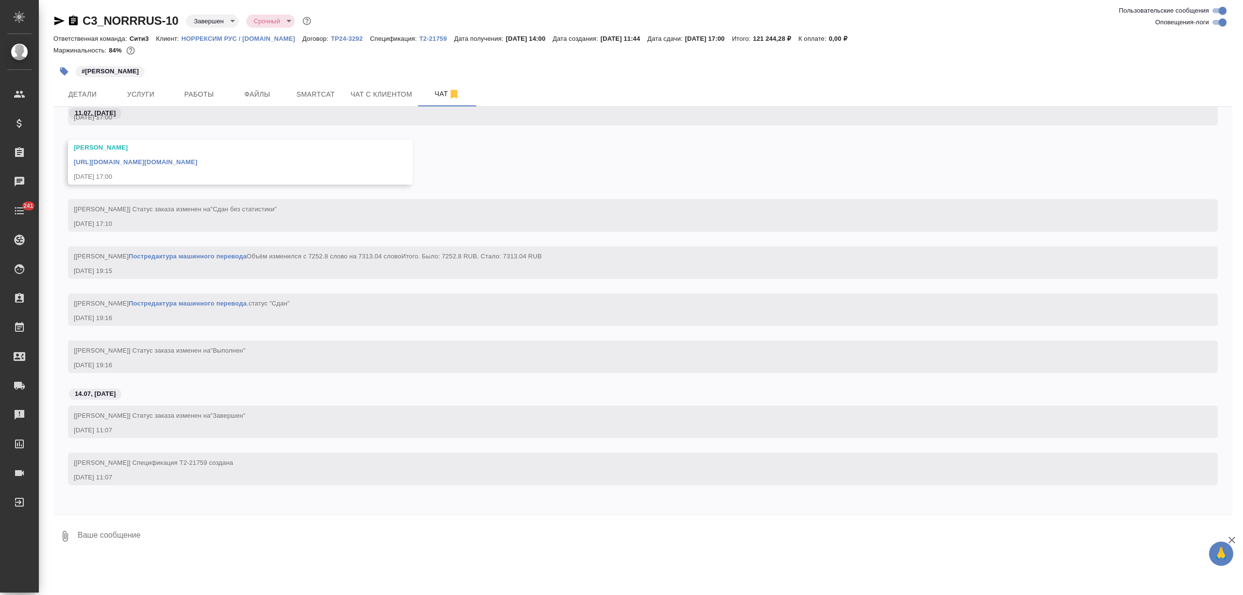
click at [148, 525] on textarea at bounding box center [655, 536] width 1156 height 33
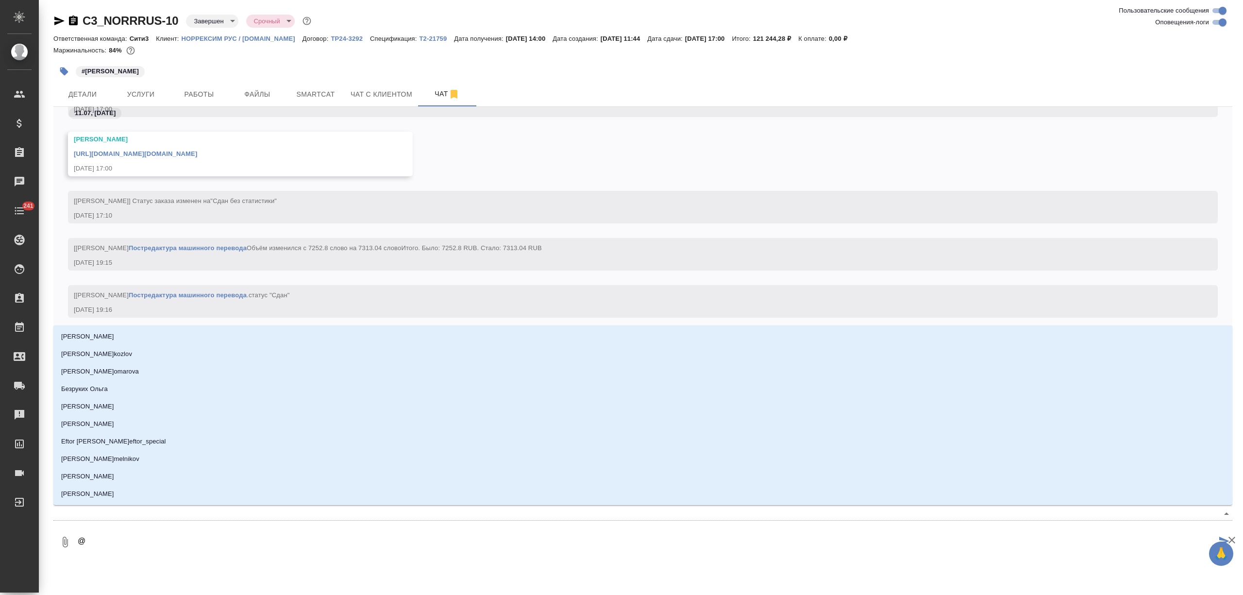
type textarea "@б"
type input "б"
type textarea "@бе"
type input "бе"
type textarea "@бел"
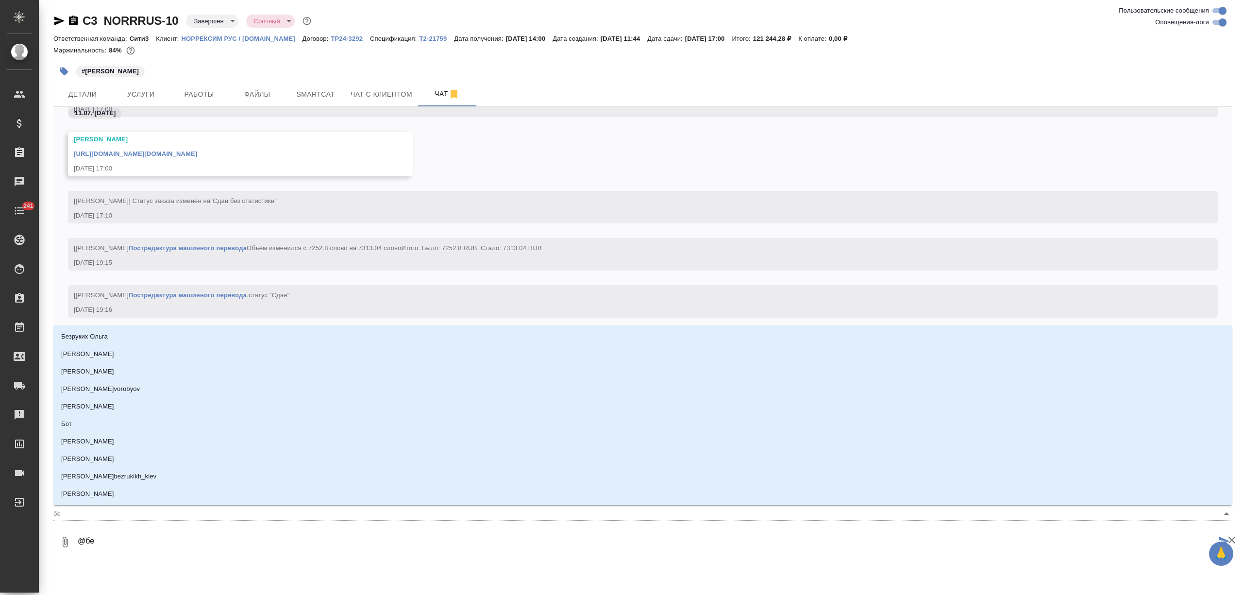
type input "бел"
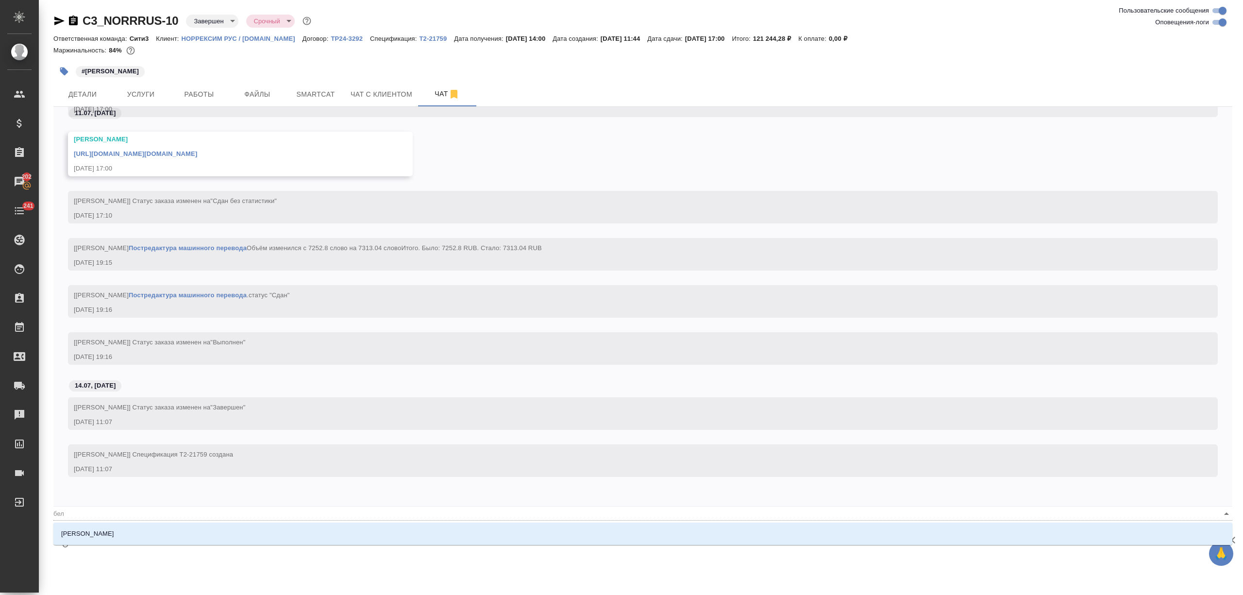
type textarea "@беля"
type input "беля"
type textarea "@беляк"
type input "беляк"
click at [146, 536] on li "Белякова Юлия" at bounding box center [642, 533] width 1179 height 17
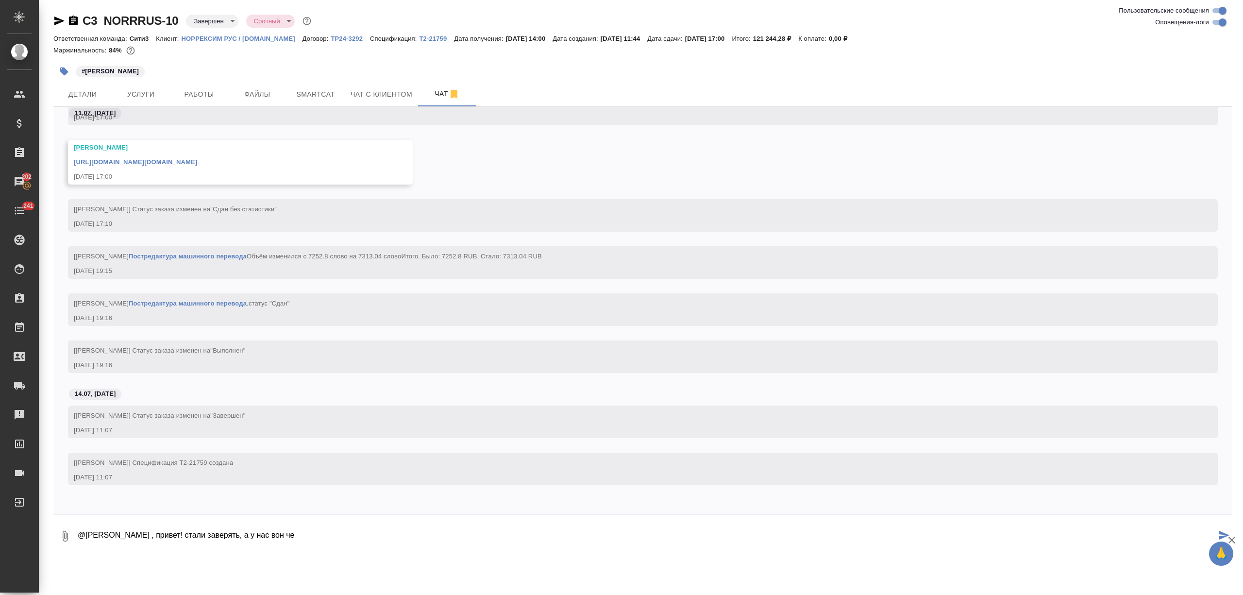
click at [300, 529] on textarea "@Белякова Юлия , привет! стали заверять, а у нас вон че" at bounding box center [647, 536] width 1140 height 33
click at [70, 539] on icon "button" at bounding box center [65, 536] width 12 height 12
click at [100, 482] on span "С локального диска" at bounding box center [69, 485] width 114 height 13
click at [0, 0] on input "С локального диска" at bounding box center [0, 0] width 0 height 0
click at [420, 540] on textarea "@Белякова Юлия , привет! стали заверять, а у нас вон че. и так со всеми штампам…" at bounding box center [647, 536] width 1140 height 33
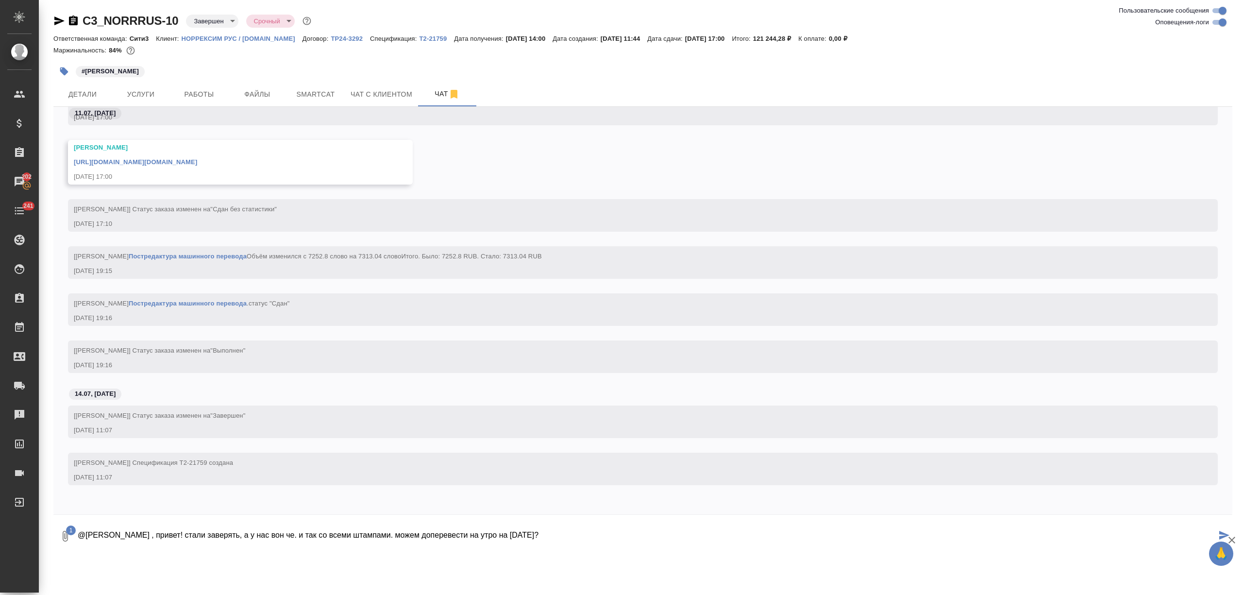
click at [250, 544] on textarea "@Белякова Юлия , привет! стали заверять, а у нас вон че. и так со всеми штампам…" at bounding box center [647, 536] width 1140 height 33
click at [208, 540] on textarea "@Белякова Юлия , привет! стали заверять, а у нас вон че. и так со всеми штампам…" at bounding box center [647, 536] width 1140 height 33
click at [260, 540] on textarea "@Белякова Юлия , привет! стали заверять, а у нас вон че. и так со всеми штампам…" at bounding box center [647, 536] width 1140 height 33
click at [587, 540] on textarea "@Белякова Юлия , привет! стали заверять, а у нас вон че. и так со всеми штампам…" at bounding box center [647, 536] width 1140 height 33
type textarea "@Белякова Юлия , привет! стали заверять, а у нас вон че. и так со всеми штампам…"
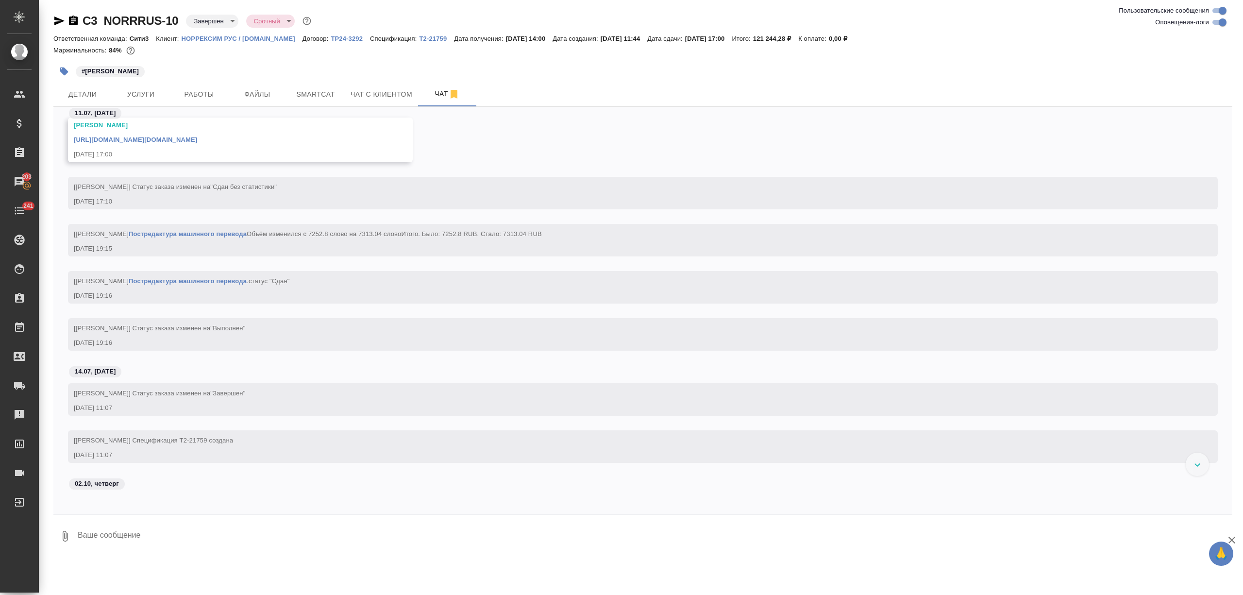
scroll to position [17726, 0]
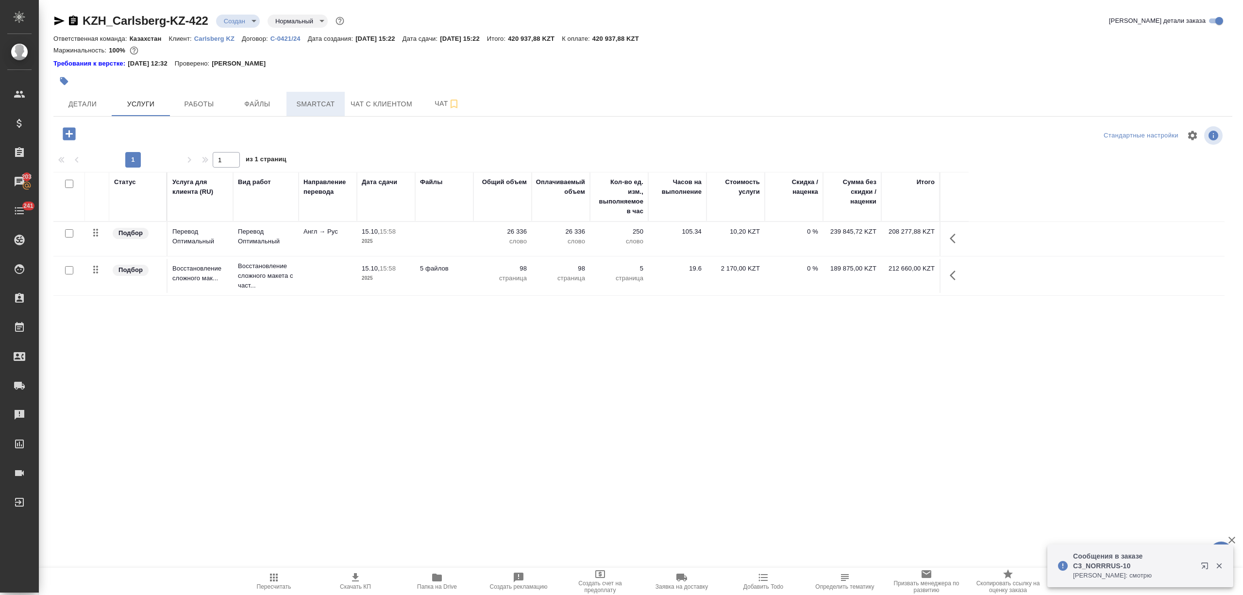
click at [305, 100] on span "Smartcat" at bounding box center [315, 104] width 47 height 12
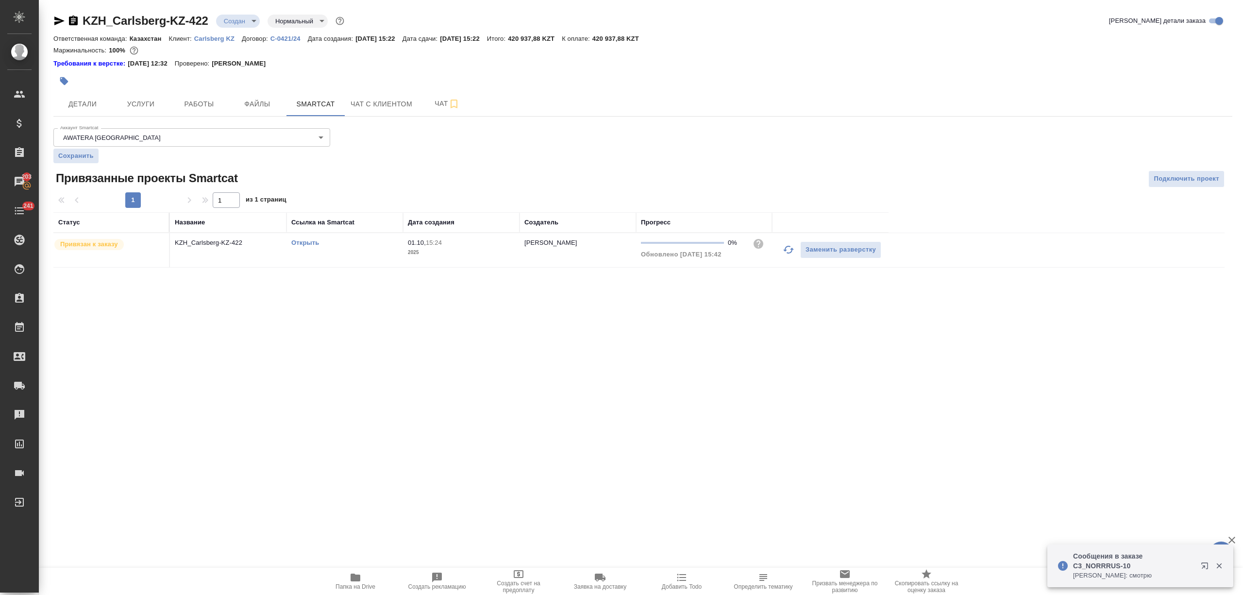
click at [304, 246] on link "Открыть" at bounding box center [305, 242] width 28 height 7
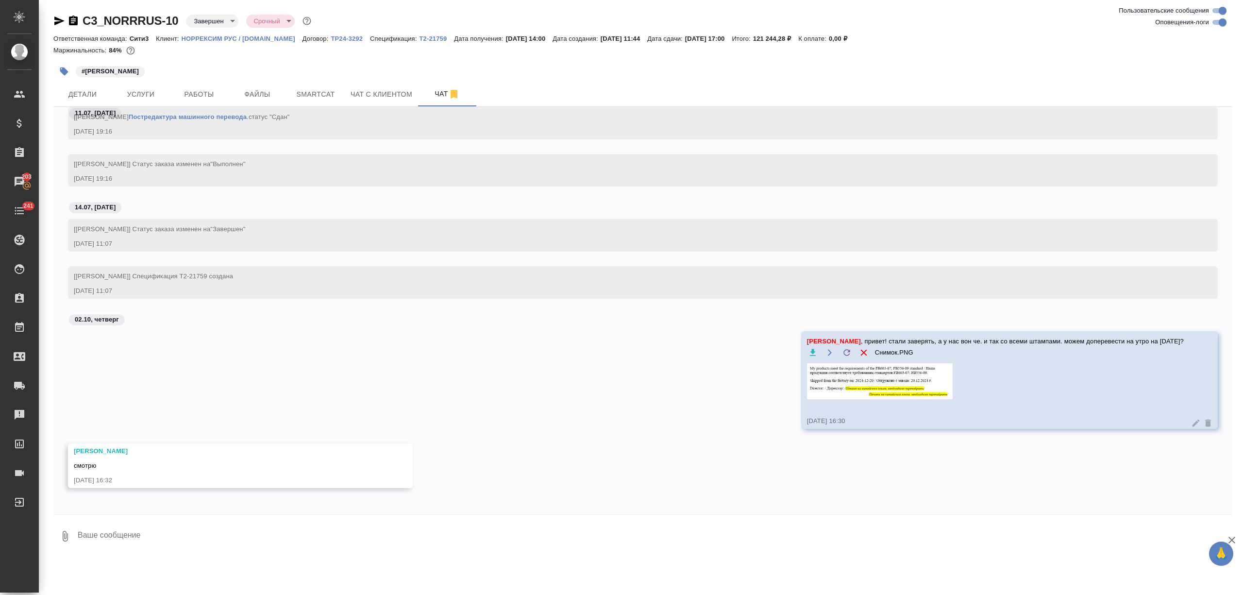
scroll to position [18166, 0]
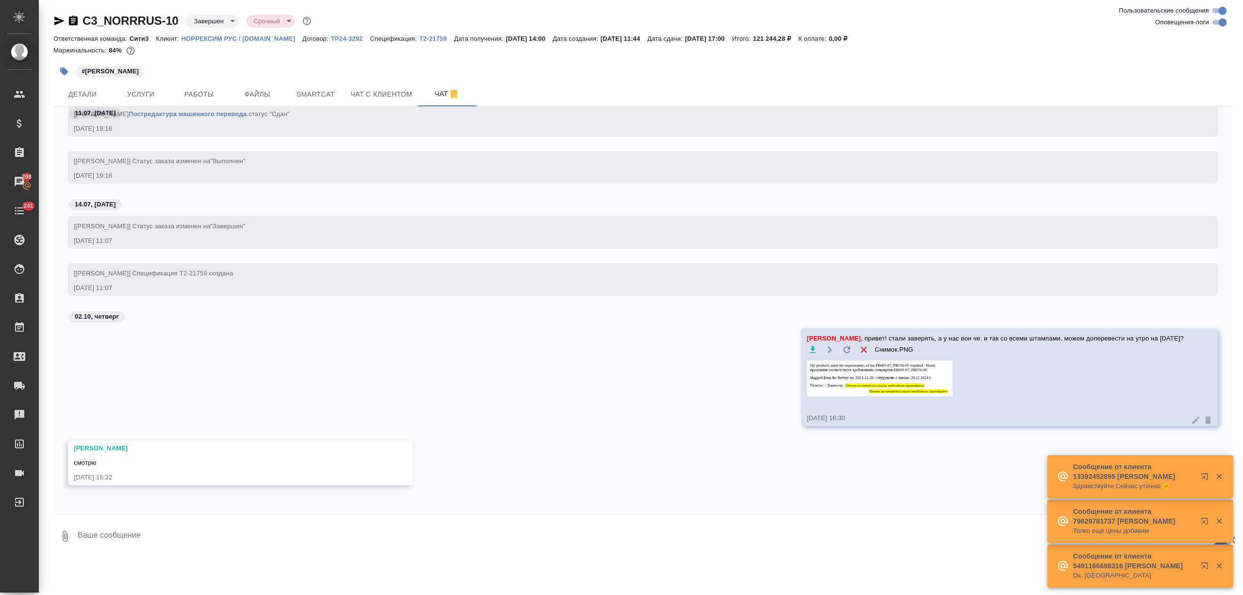
click at [102, 534] on textarea at bounding box center [655, 536] width 1156 height 33
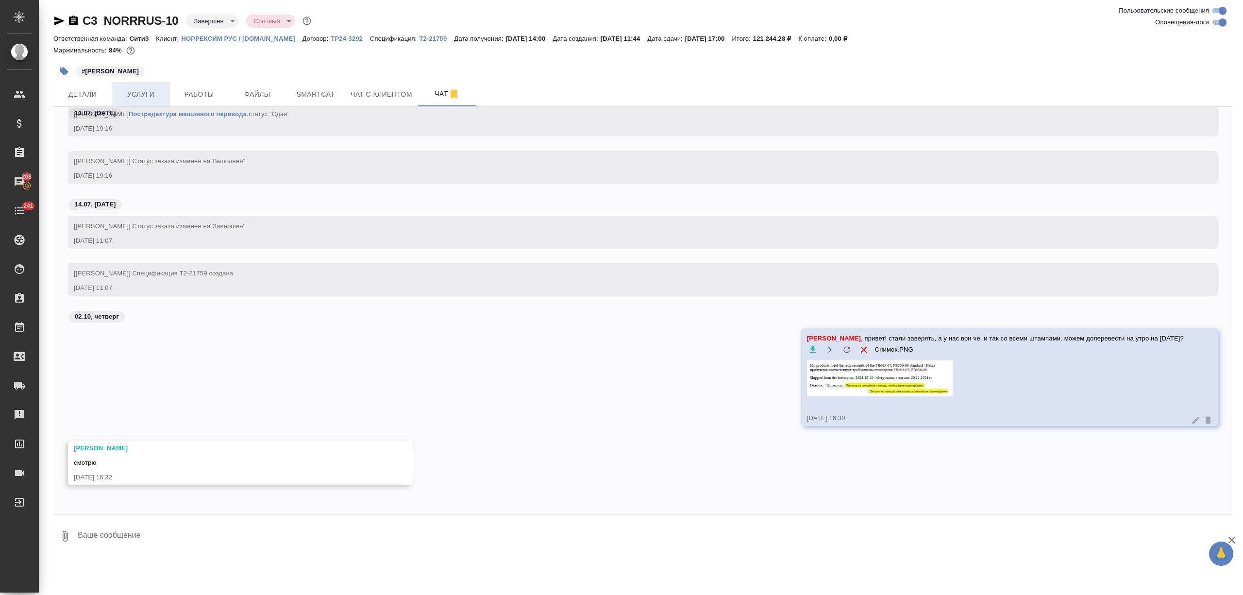
click at [156, 87] on button "Услуги" at bounding box center [141, 94] width 58 height 24
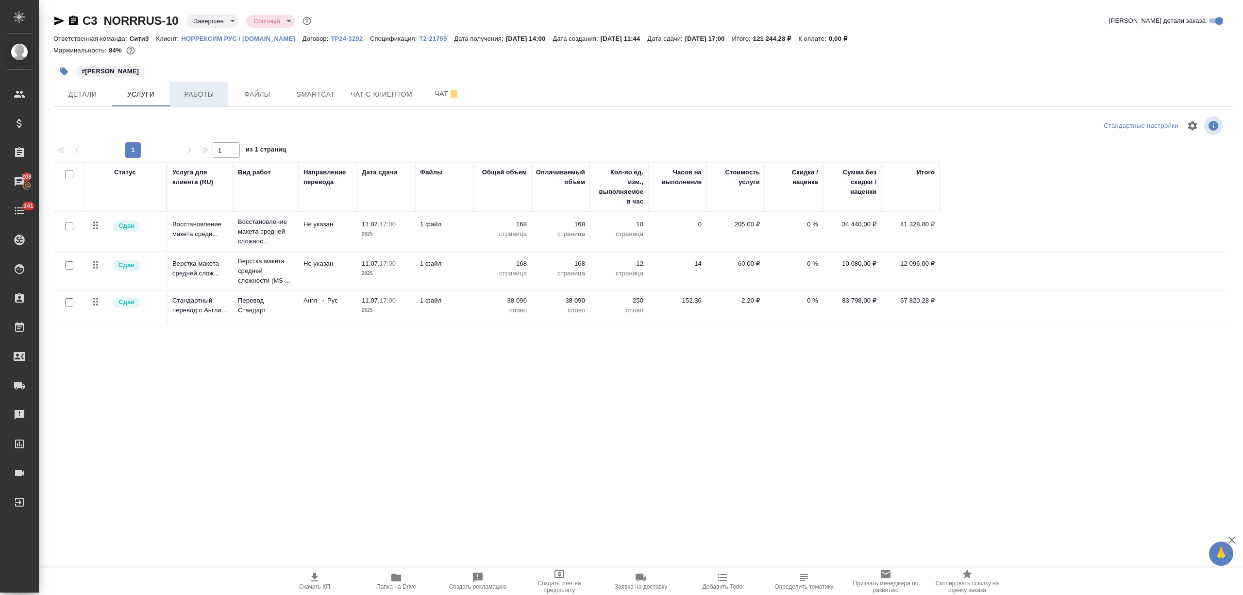
click at [212, 92] on span "Работы" at bounding box center [199, 94] width 47 height 12
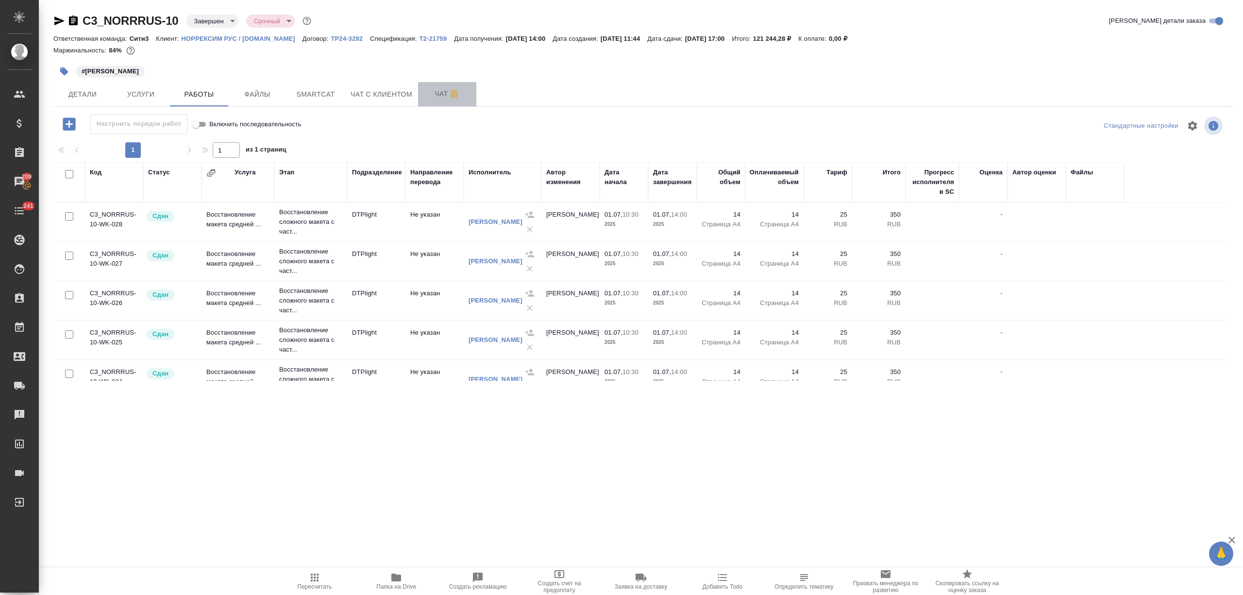
click at [426, 92] on span "Чат" at bounding box center [447, 94] width 47 height 12
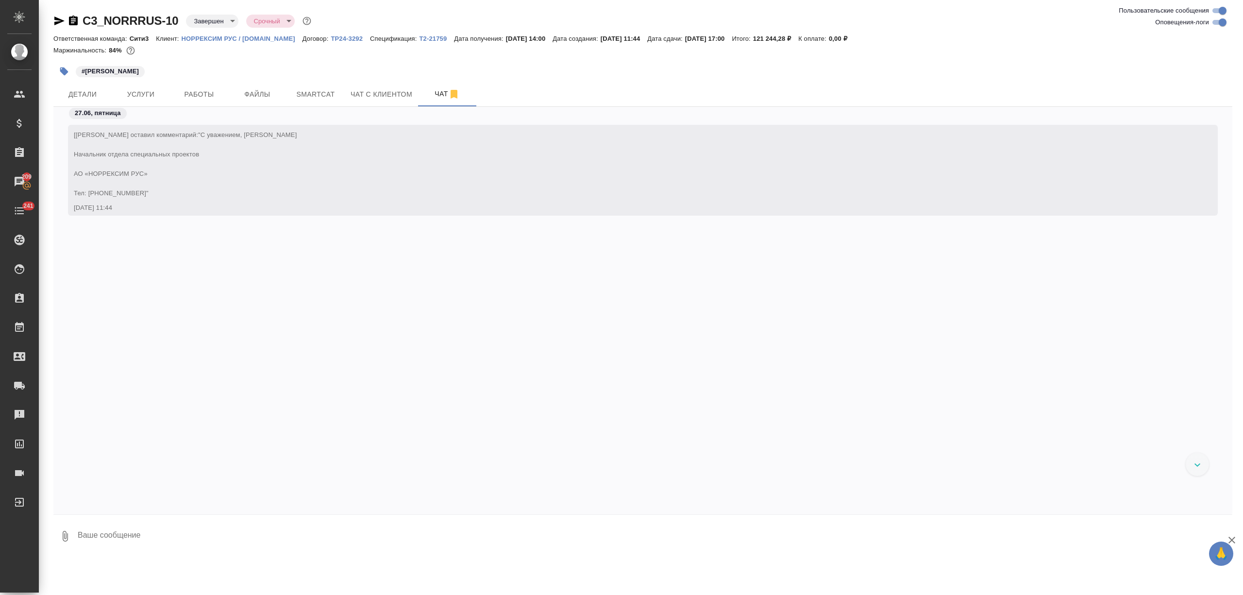
scroll to position [18214, 0]
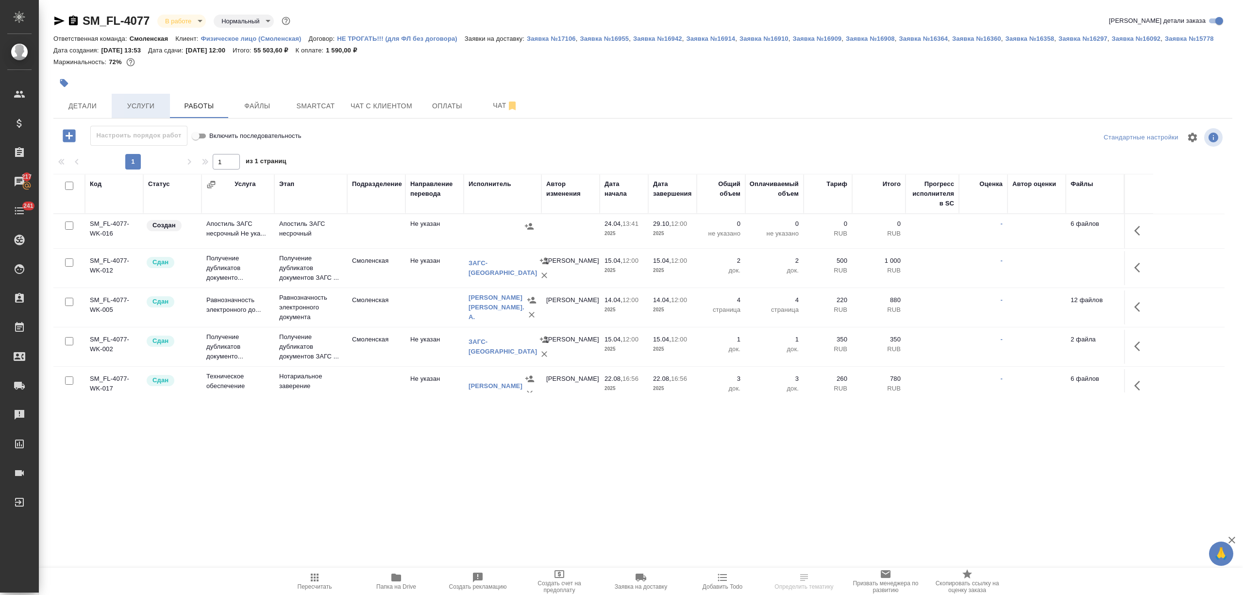
click at [154, 103] on span "Услуги" at bounding box center [140, 106] width 47 height 12
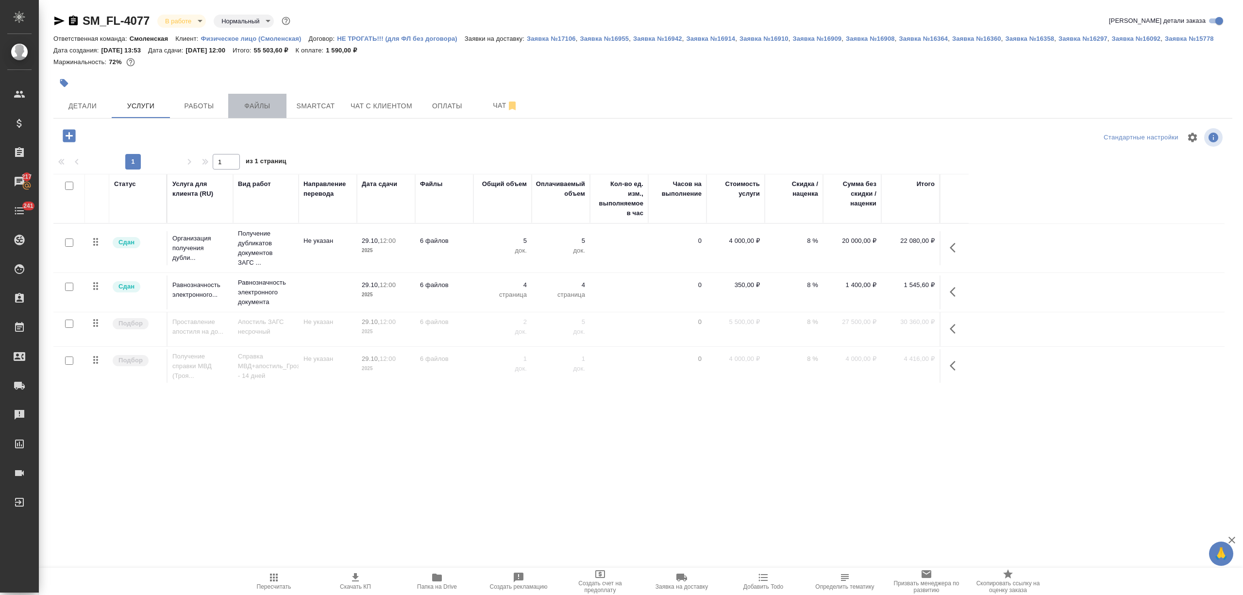
click at [265, 117] on button "Файлы" at bounding box center [257, 106] width 58 height 24
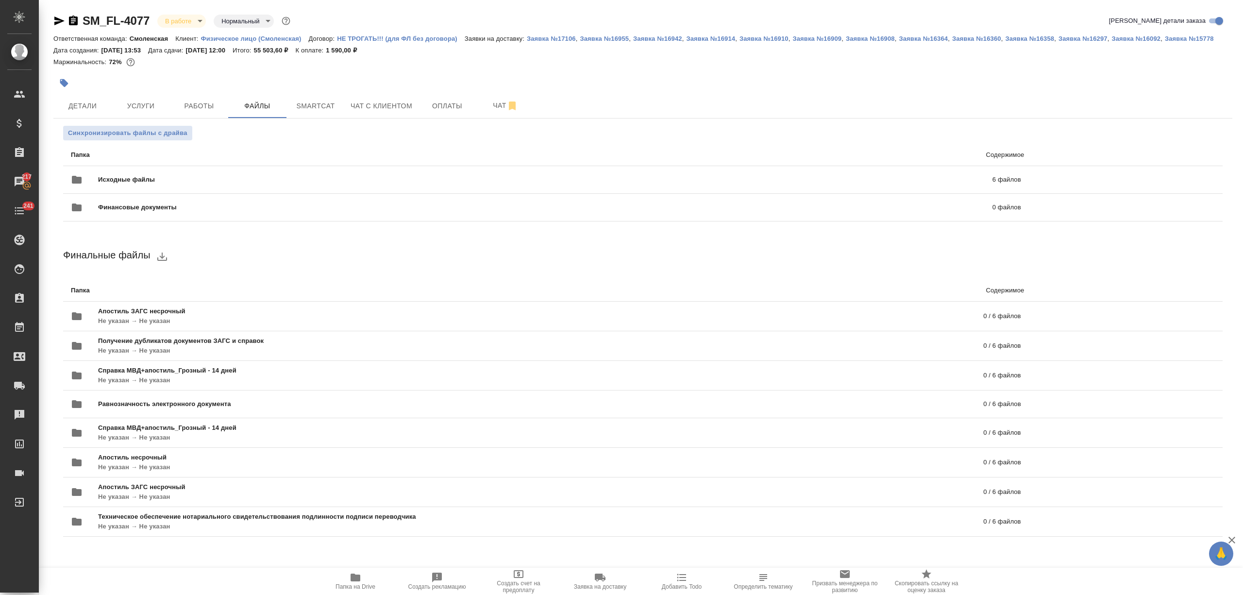
click at [207, 157] on p "Папка" at bounding box center [304, 155] width 467 height 10
click at [209, 182] on span "Исходные файлы" at bounding box center [335, 180] width 475 height 10
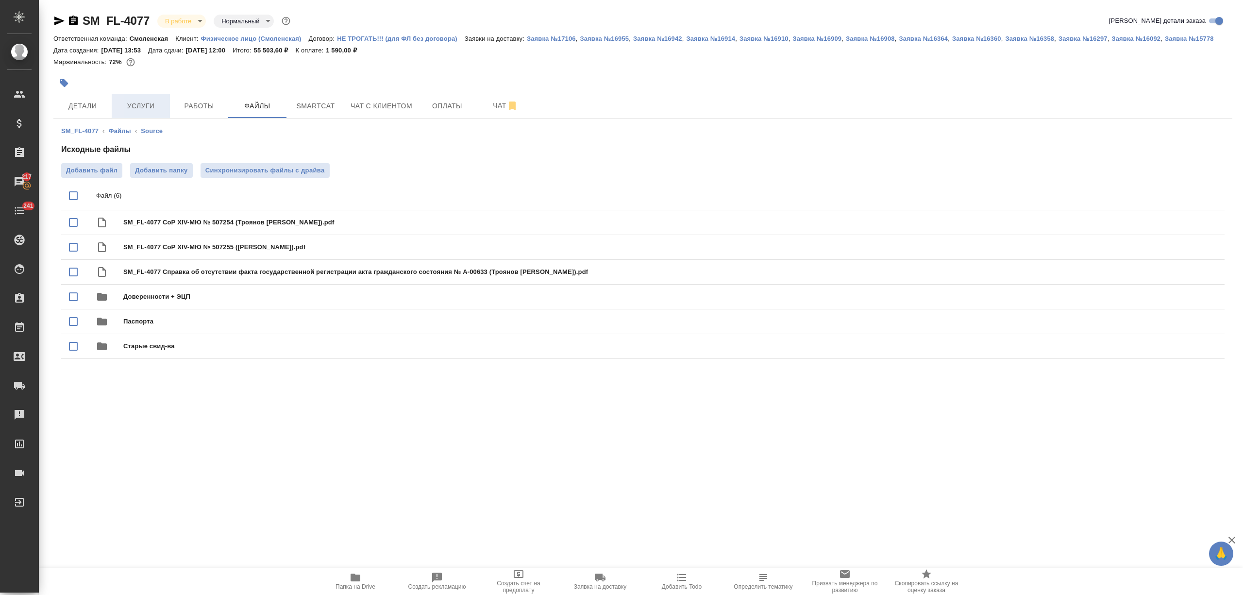
click at [157, 111] on span "Услуги" at bounding box center [140, 106] width 47 height 12
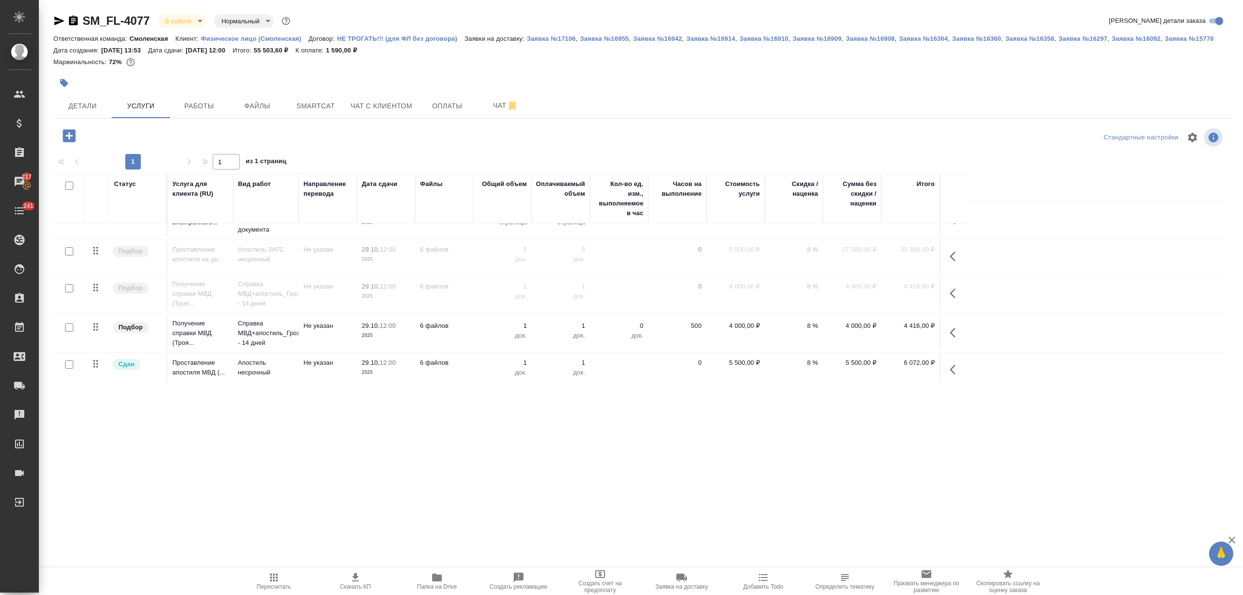
scroll to position [152, 0]
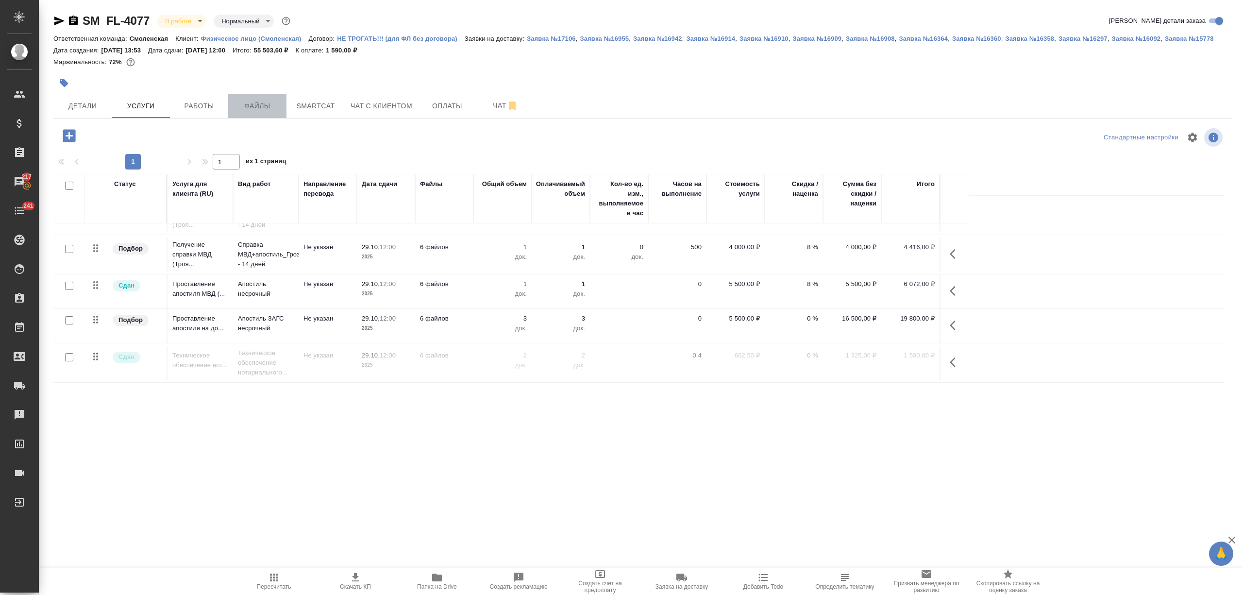
click at [237, 101] on span "Файлы" at bounding box center [257, 106] width 47 height 12
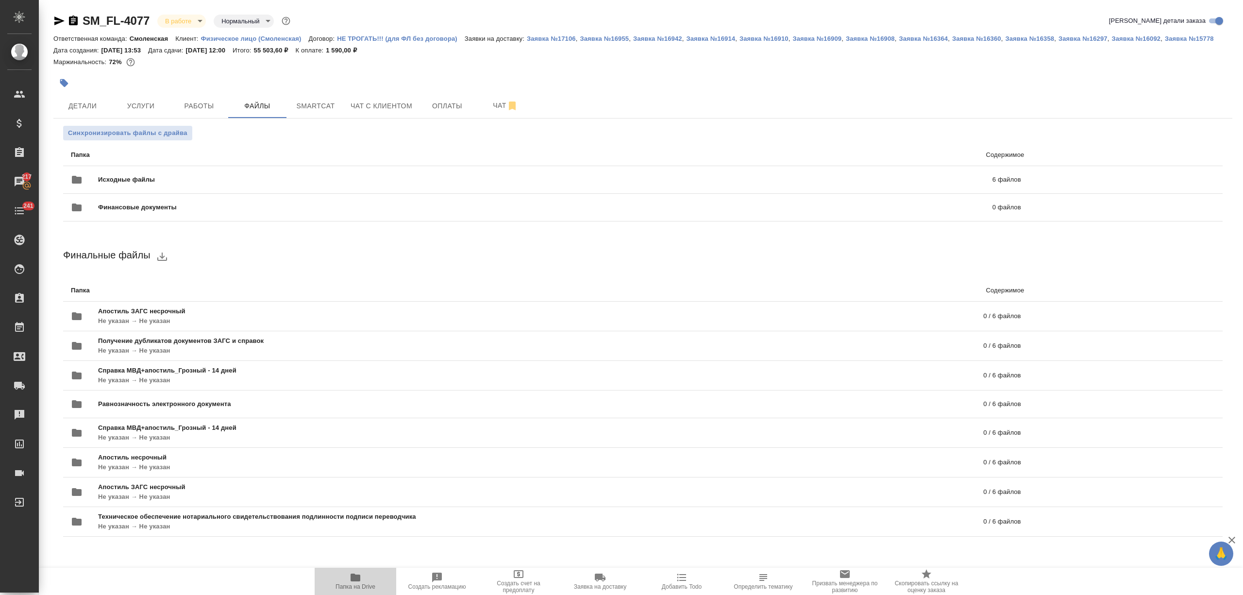
click at [340, 584] on span "Папка на Drive" at bounding box center [356, 586] width 40 height 7
click at [162, 101] on span "Услуги" at bounding box center [140, 106] width 47 height 12
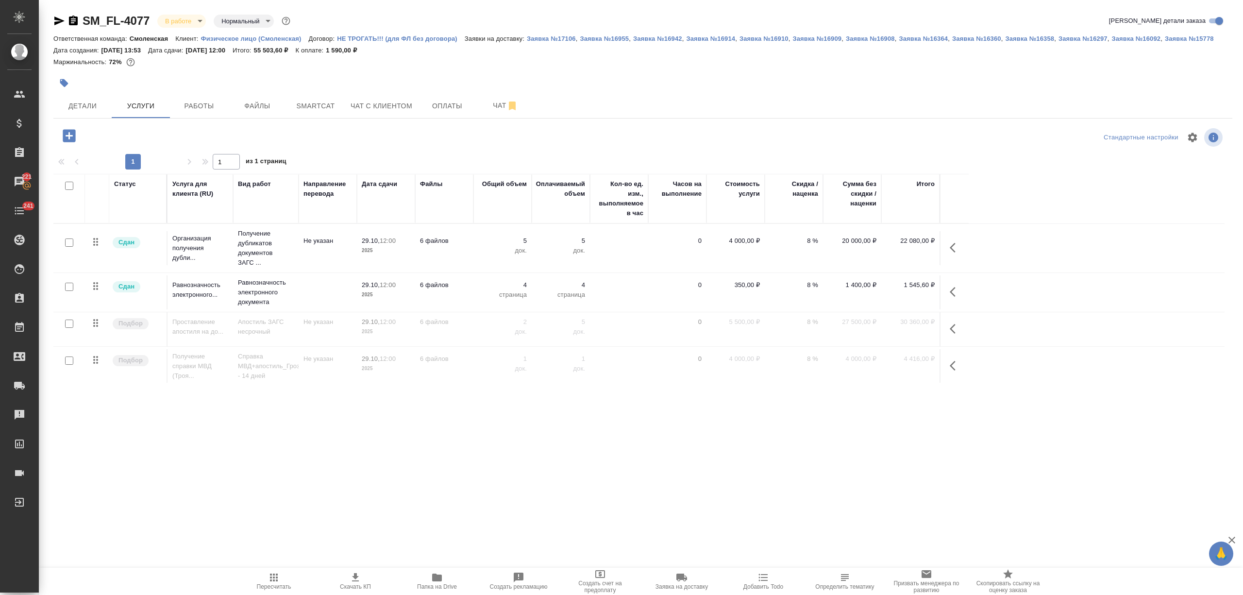
scroll to position [65, 0]
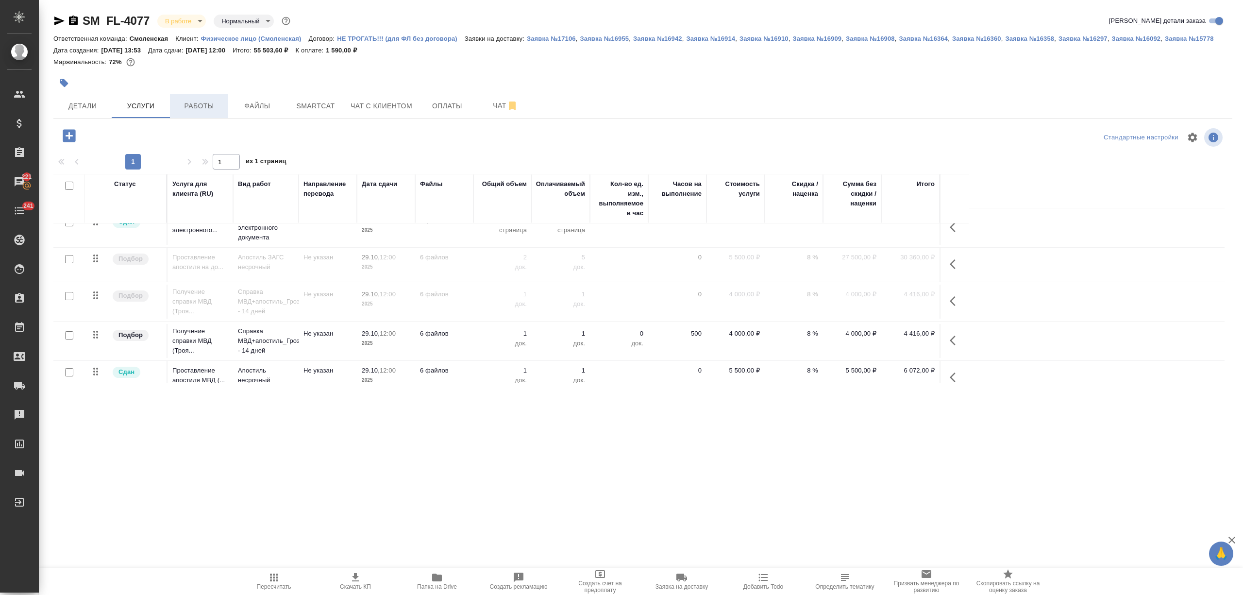
click at [211, 99] on button "Работы" at bounding box center [199, 106] width 58 height 24
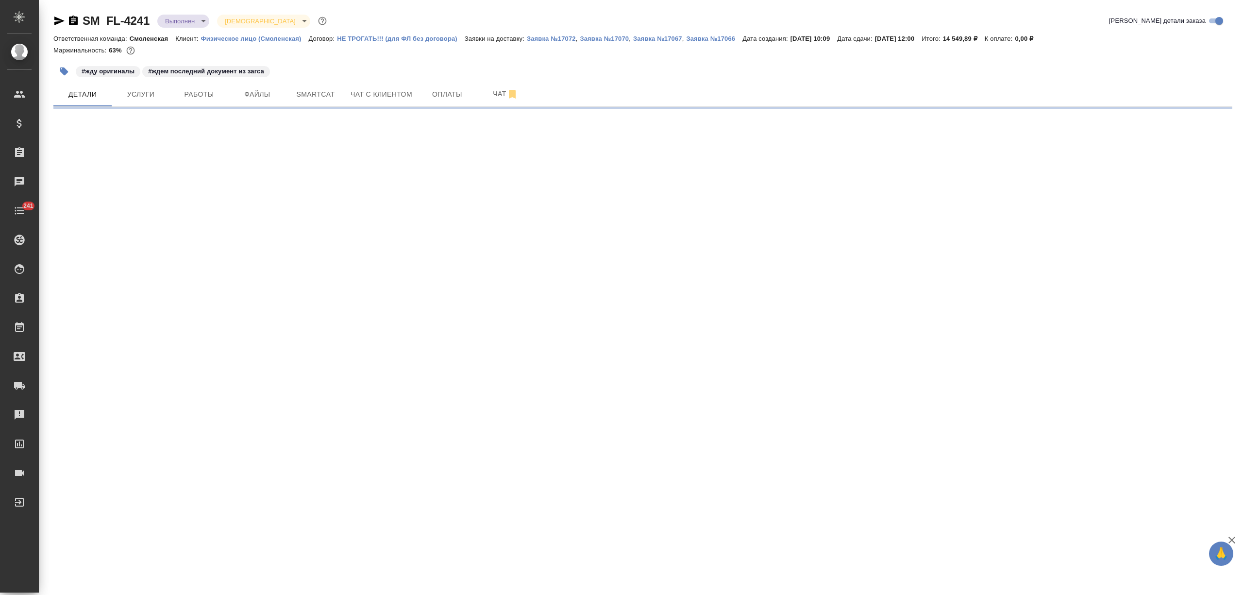
select select "RU"
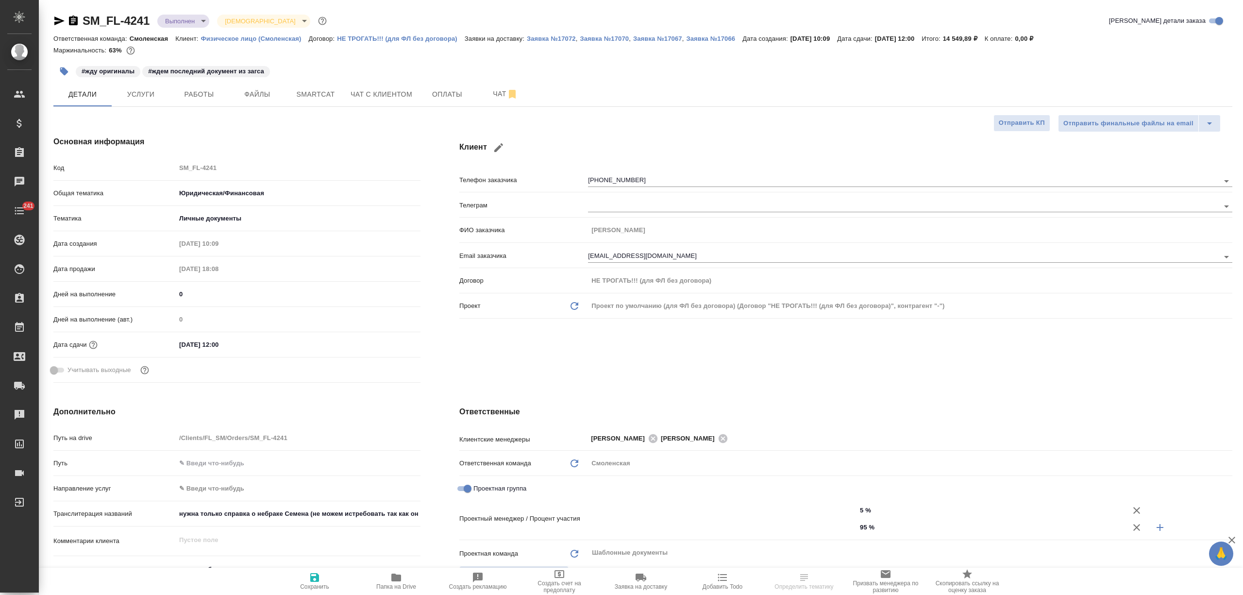
type textarea "x"
type input "Газизов Ринат"
type input "Matveeva Anastasia"
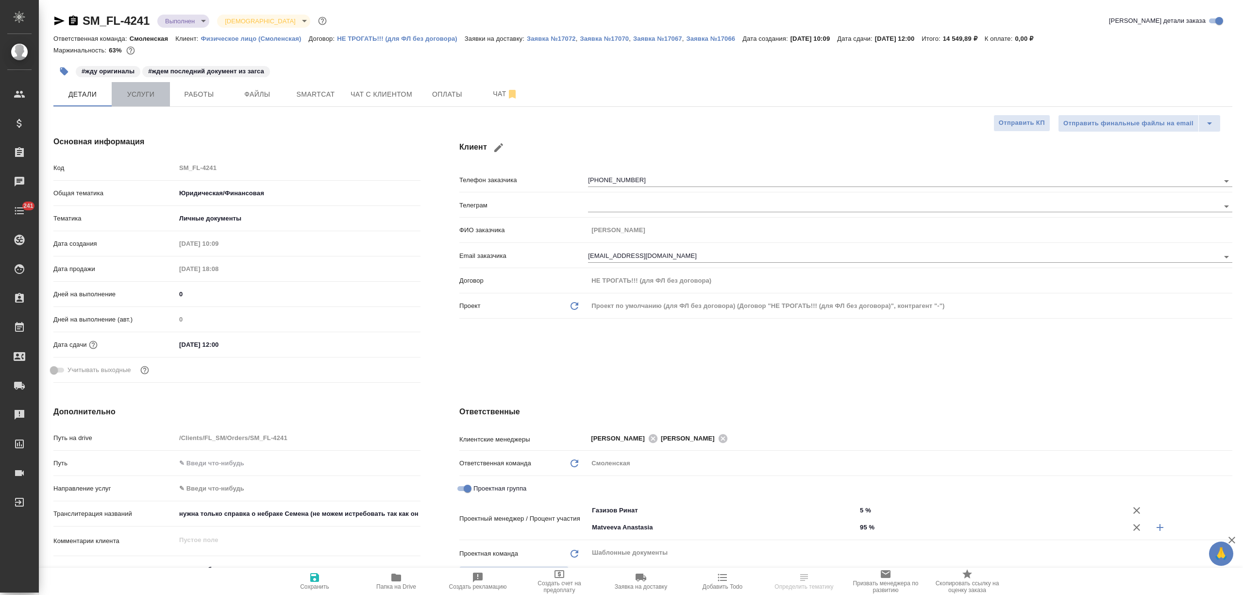
click at [140, 92] on span "Услуги" at bounding box center [140, 94] width 47 height 12
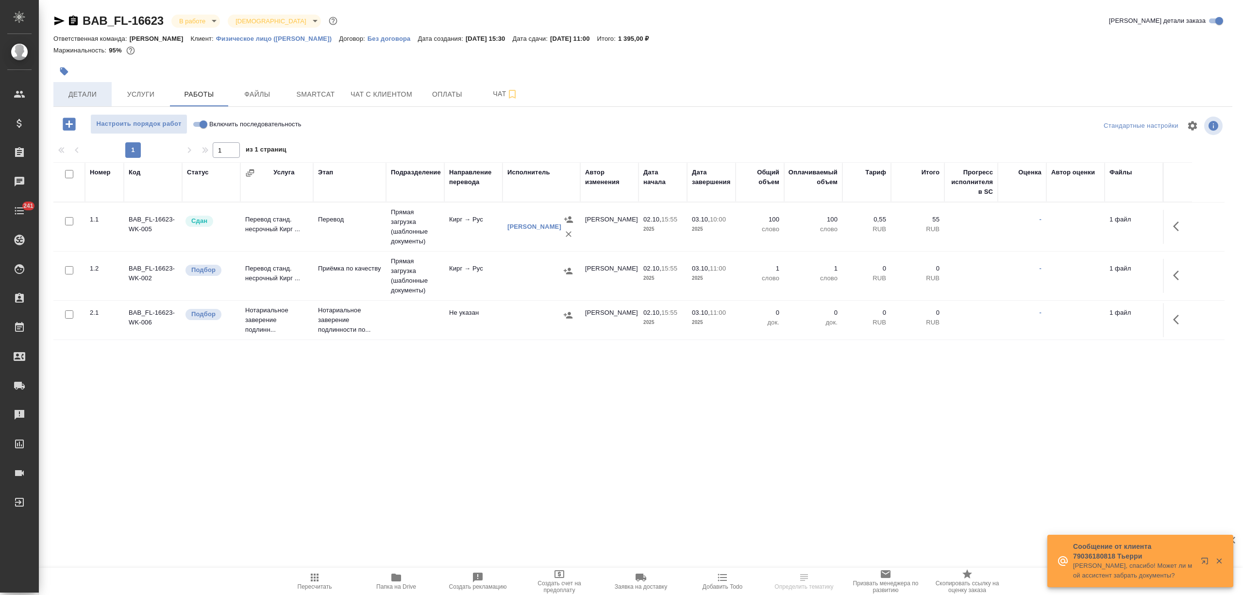
click at [84, 84] on button "Детали" at bounding box center [82, 94] width 58 height 24
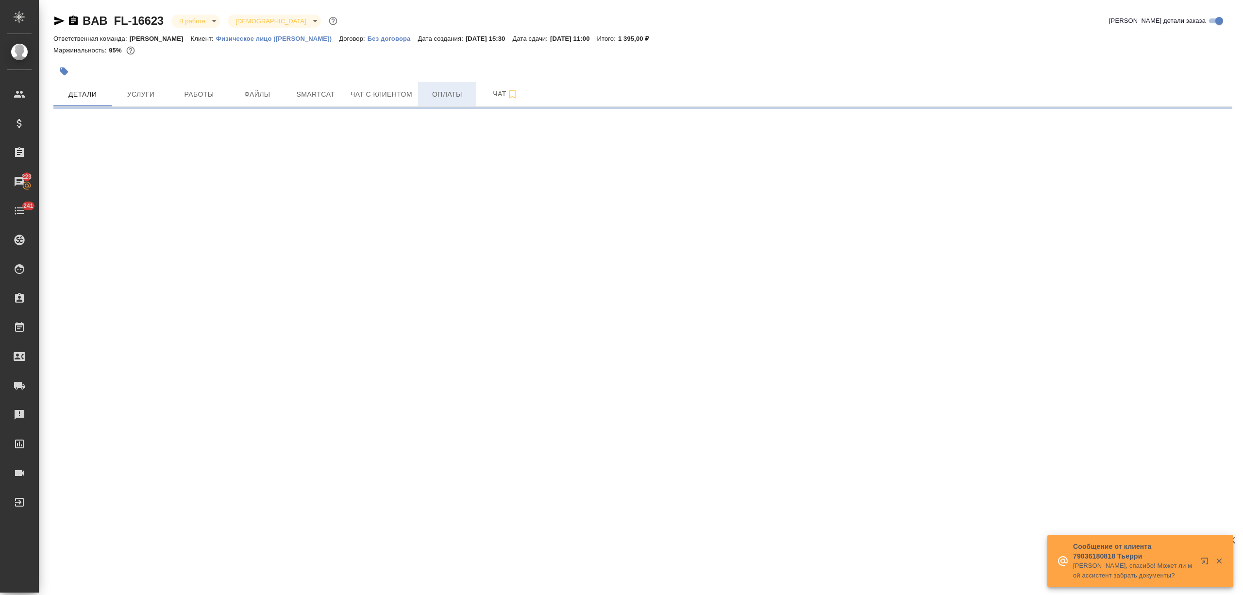
click at [457, 86] on button "Оплаты" at bounding box center [447, 94] width 58 height 24
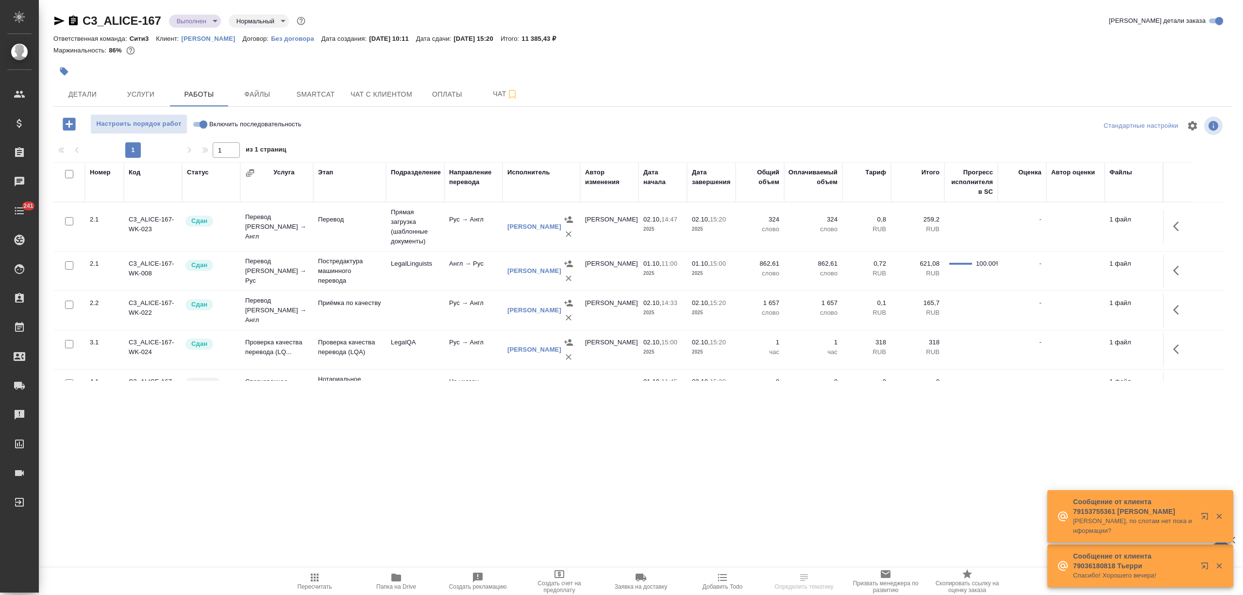
click at [91, 94] on span "Детали" at bounding box center [82, 94] width 47 height 12
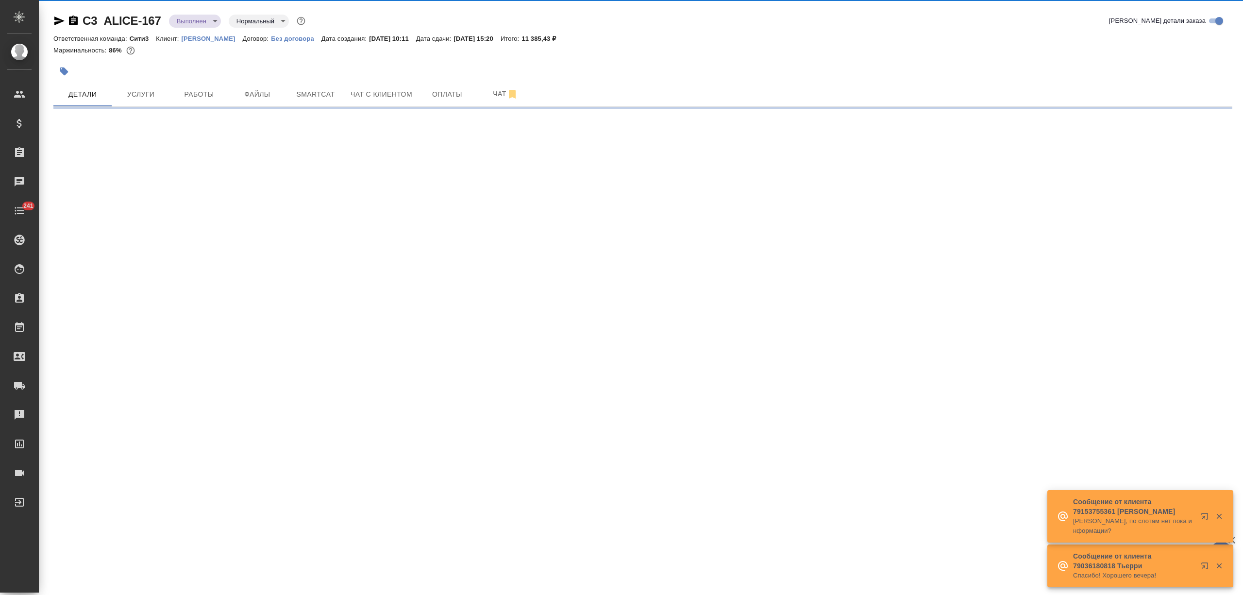
select select "RU"
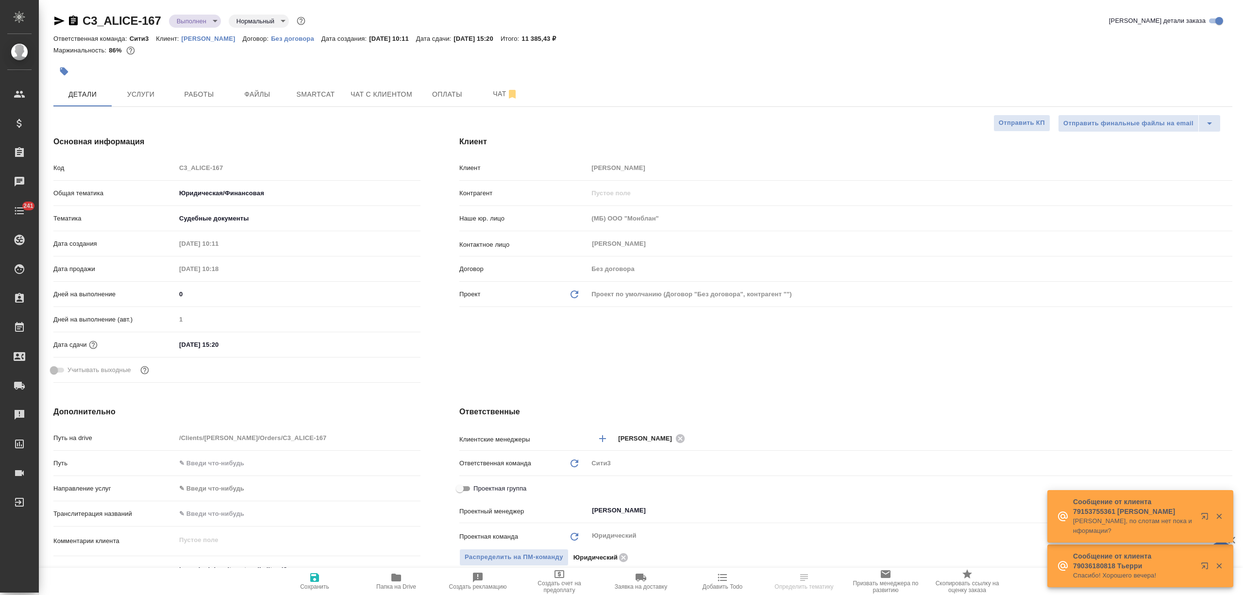
type textarea "x"
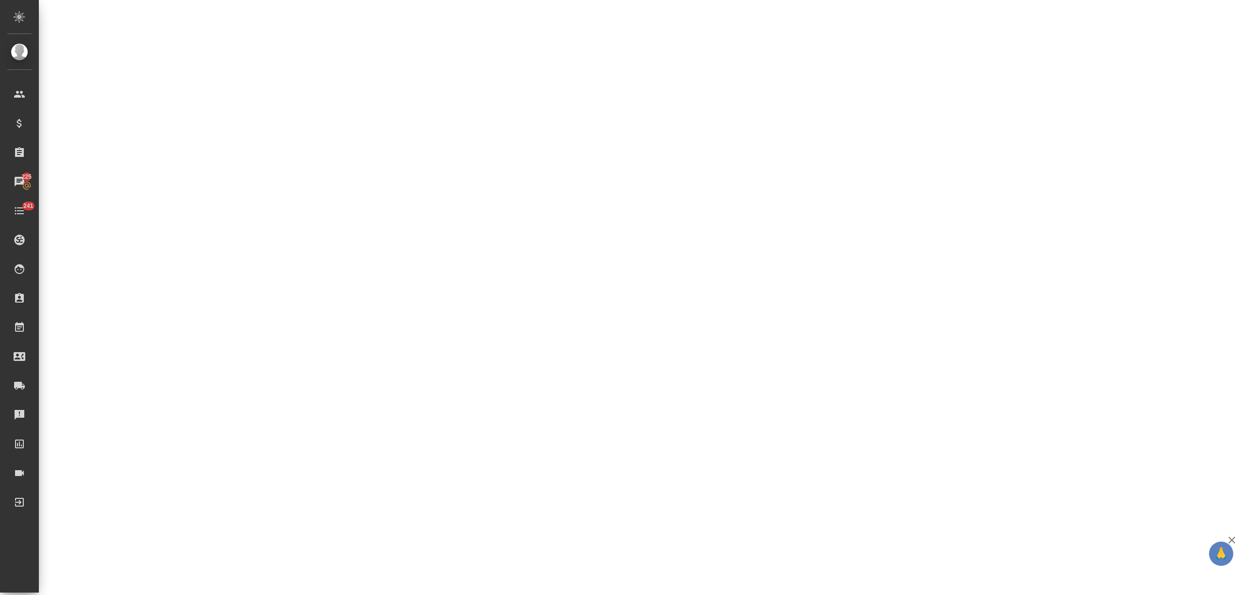
select select "RU"
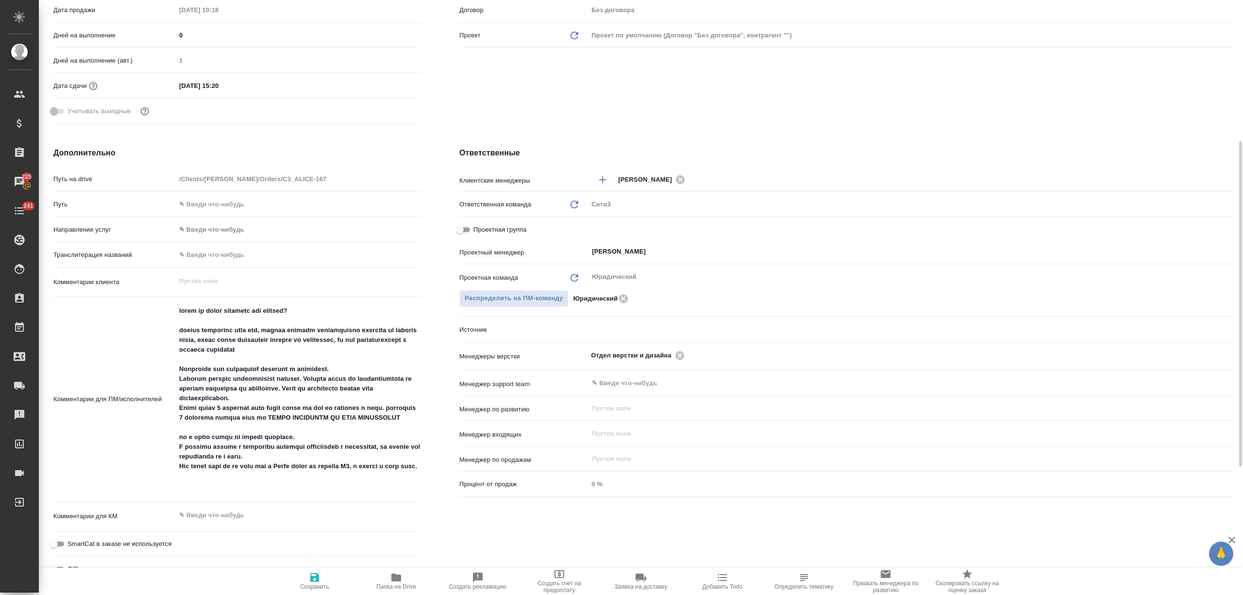
type textarea "x"
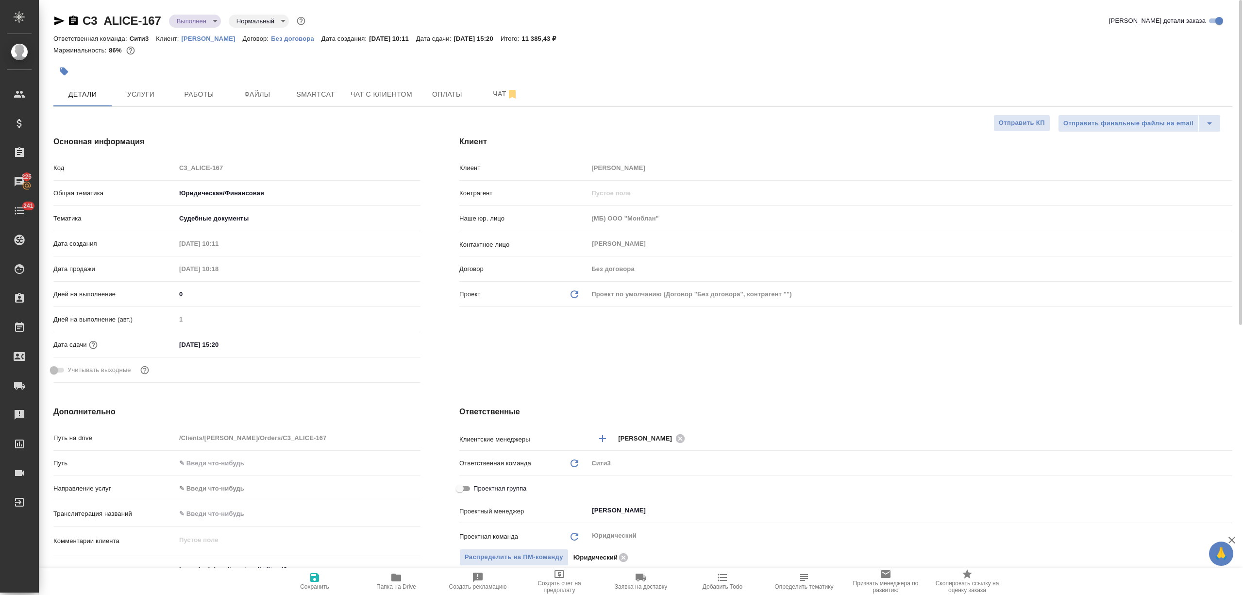
type textarea "x"
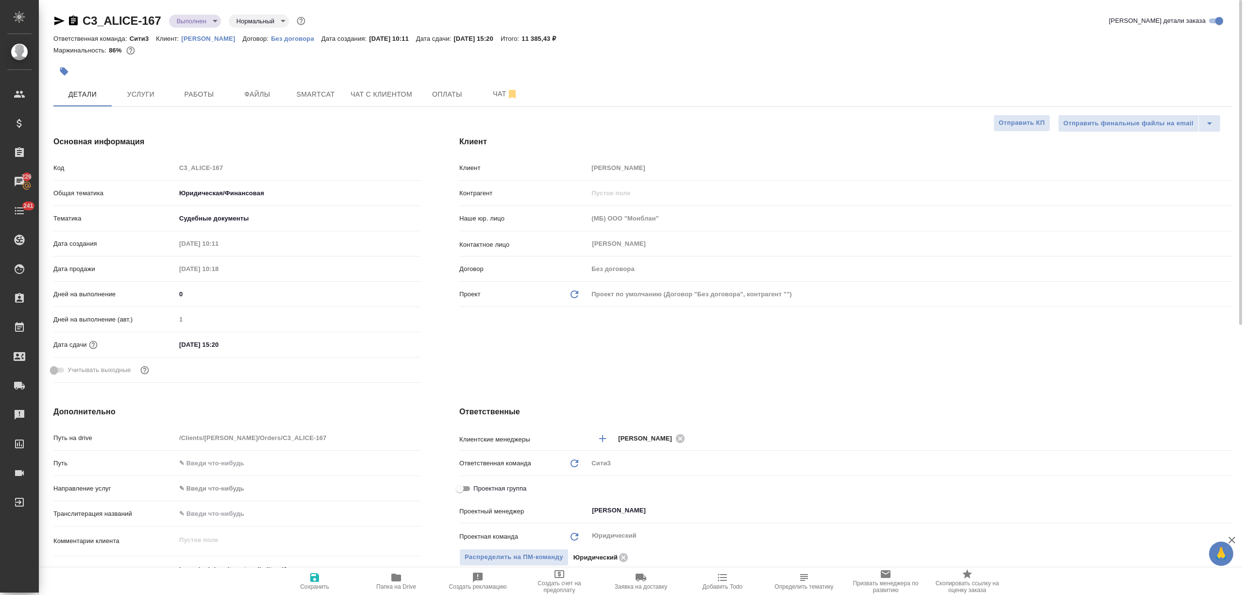
type textarea "x"
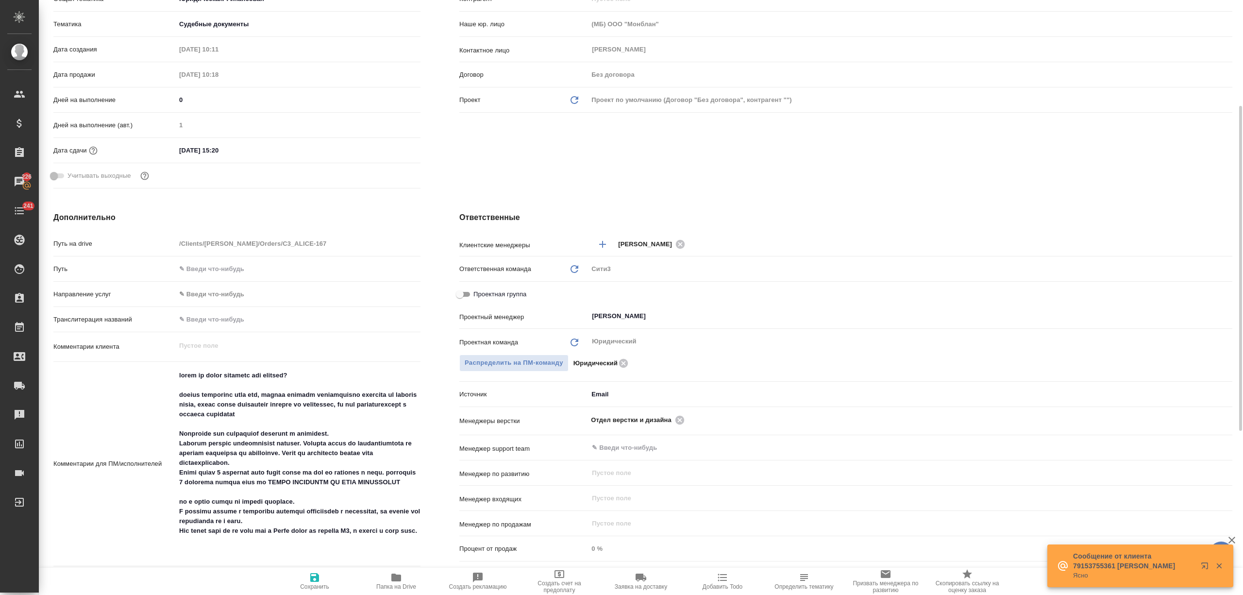
scroll to position [259, 0]
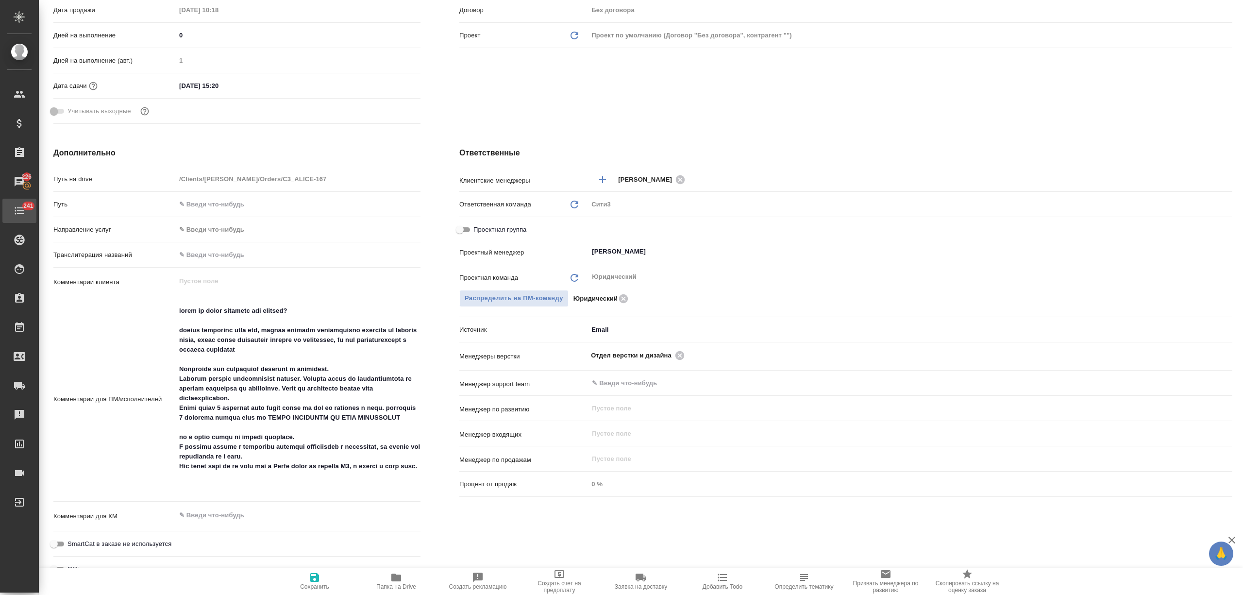
type textarea "x"
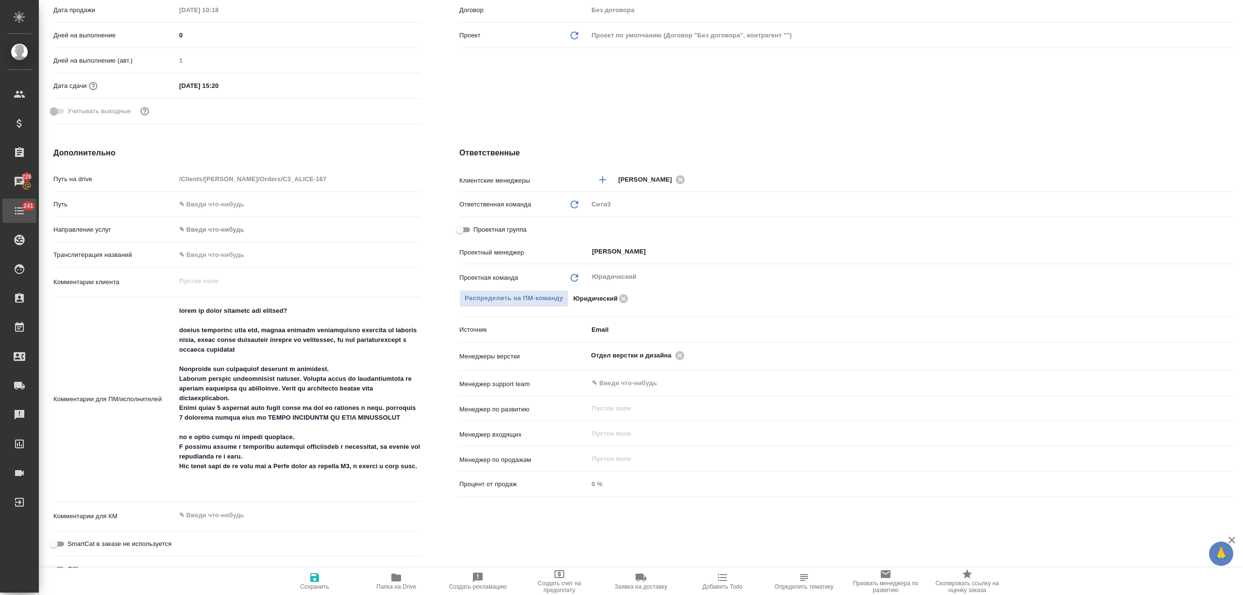
type textarea "x"
